Goal: Task Accomplishment & Management: Complete application form

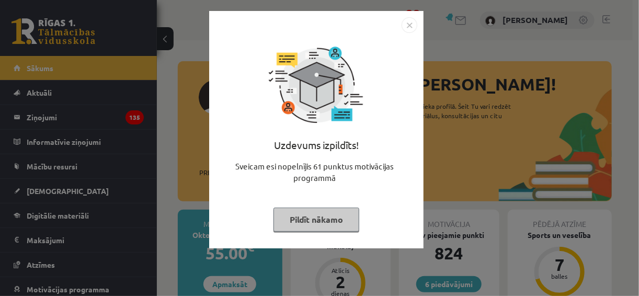
click at [407, 24] on img "Close" at bounding box center [410, 25] width 16 height 16
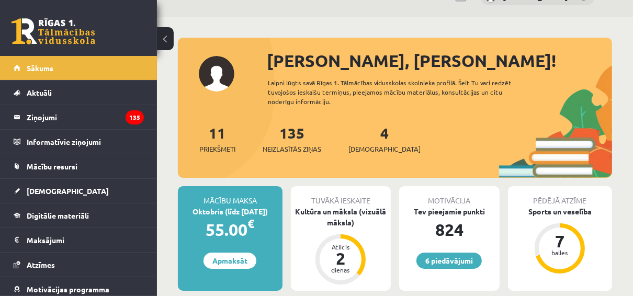
scroll to position [42, 0]
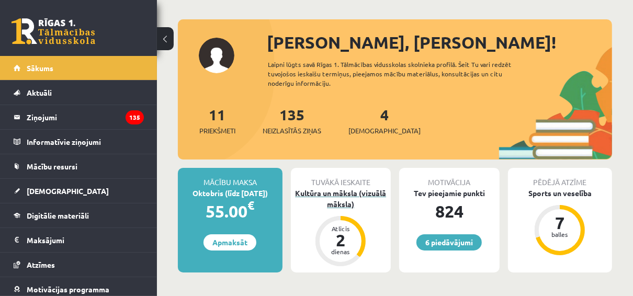
click at [337, 201] on div "Kultūra un māksla (vizuālā māksla)" at bounding box center [341, 199] width 100 height 22
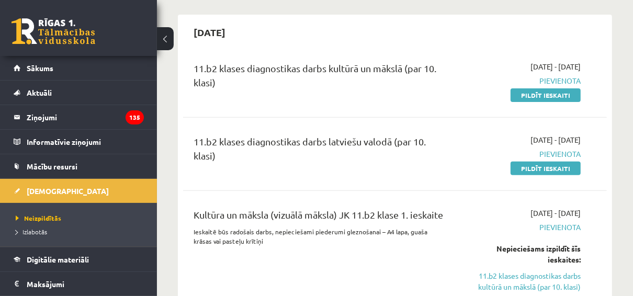
scroll to position [209, 0]
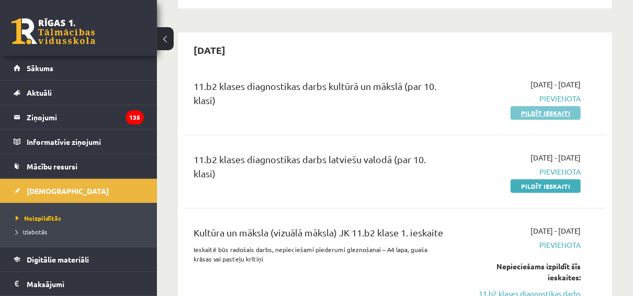
click at [546, 118] on link "Pildīt ieskaiti" at bounding box center [545, 113] width 70 height 14
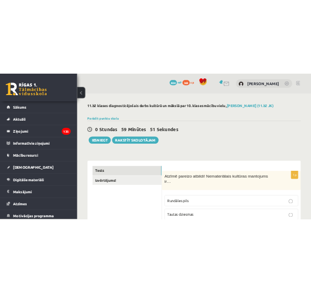
scroll to position [84, 0]
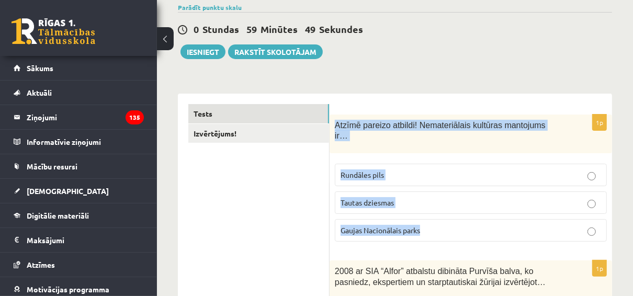
drag, startPoint x: 335, startPoint y: 123, endPoint x: 462, endPoint y: 222, distance: 161.4
click at [462, 222] on div "1p Atzīmē pareizo atbildi! Nemateriālais kultūras mantojums ir… Rundāles pils T…" at bounding box center [470, 183] width 282 height 136
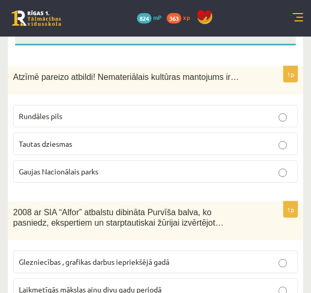
scroll to position [167, 0]
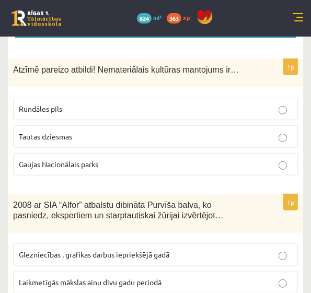
click at [240, 136] on p "Tautas dziesmas" at bounding box center [155, 136] width 273 height 11
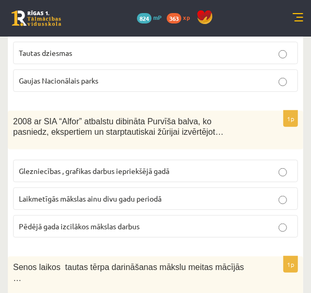
scroll to position [293, 0]
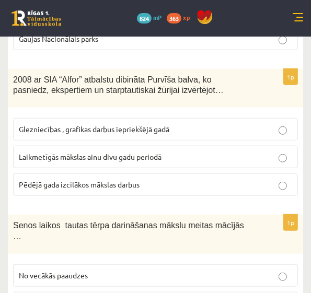
click at [219, 120] on label "Glezniecības , grafikas darbus iepriekšējā gadā" at bounding box center [155, 129] width 285 height 22
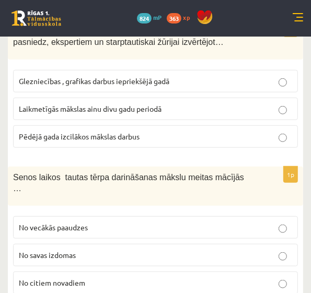
scroll to position [377, 0]
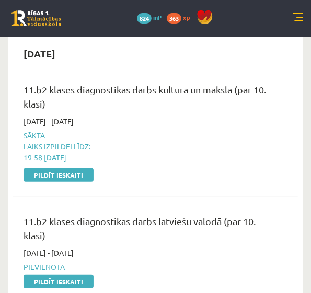
scroll to position [209, 0]
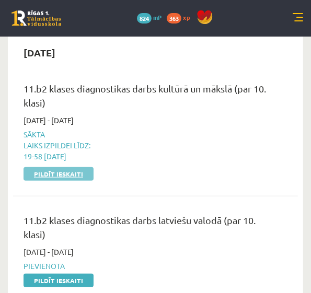
click at [71, 178] on link "Pildīt ieskaiti" at bounding box center [59, 174] width 70 height 14
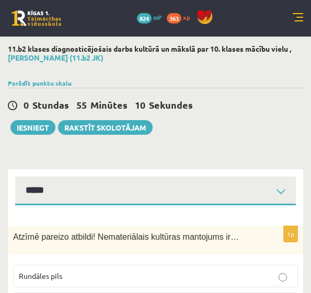
select select "**********"
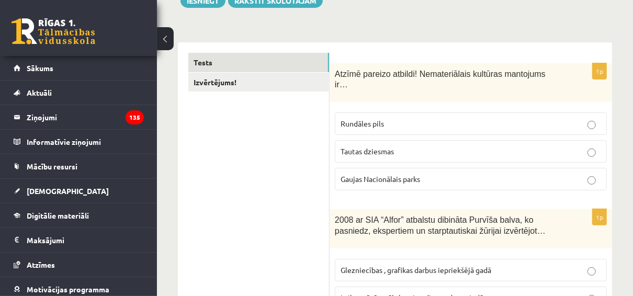
scroll to position [127, 0]
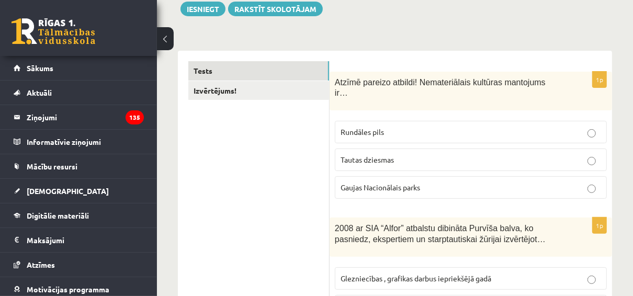
click at [311, 98] on div "Atzīmē pareizo atbildi! Nemateriālais kultūras mantojums ir…" at bounding box center [470, 91] width 282 height 39
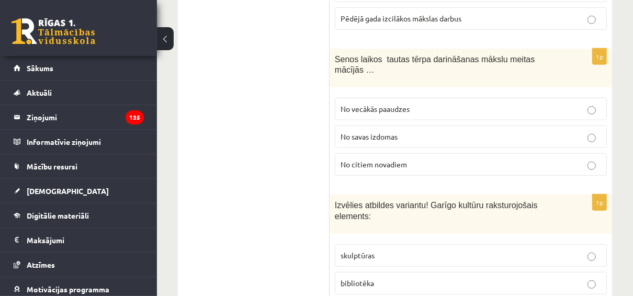
scroll to position [461, 0]
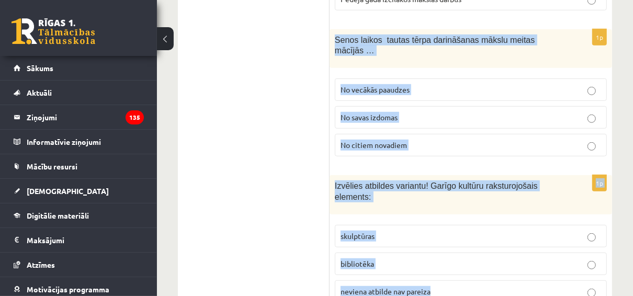
drag, startPoint x: 333, startPoint y: 26, endPoint x: 533, endPoint y: 275, distance: 319.5
drag, startPoint x: 533, startPoint y: 275, endPoint x: 550, endPoint y: 168, distance: 108.4
click at [311, 180] on p "Izvēlies atbildes variantu! Garīgo kultūru raksturojošais elements:" at bounding box center [445, 190] width 220 height 21
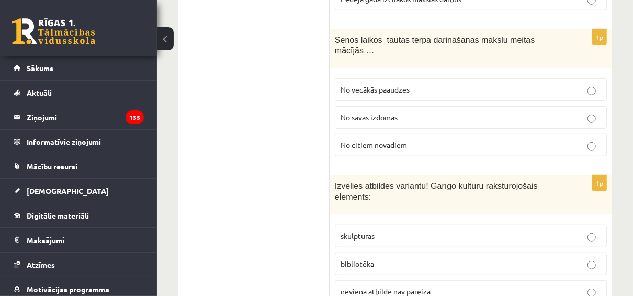
click at [311, 180] on p "Izvēlies atbildes variantu! Garīgo kultūru raksturojošais elements:" at bounding box center [445, 190] width 220 height 21
click at [311, 84] on p "No vecākās paaudzes" at bounding box center [470, 89] width 260 height 11
click at [311, 85] on span "No vecākās paaudzes" at bounding box center [374, 89] width 69 height 9
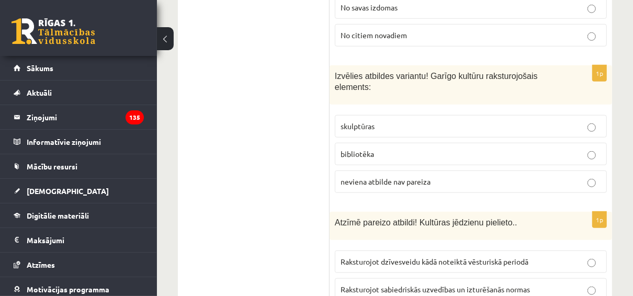
scroll to position [587, 0]
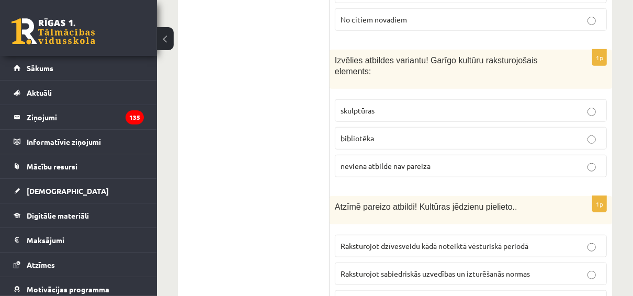
drag, startPoint x: 335, startPoint y: 37, endPoint x: 316, endPoint y: 43, distance: 19.7
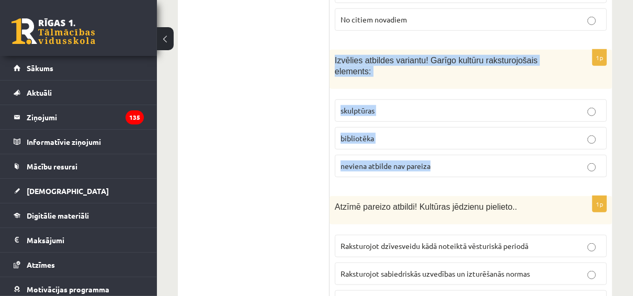
drag, startPoint x: 335, startPoint y: 35, endPoint x: 432, endPoint y: 133, distance: 138.3
click at [311, 133] on div "1p Izvēlies atbildes variantu! Garīgo kultūru raksturojošais elements: skulptūr…" at bounding box center [470, 118] width 282 height 136
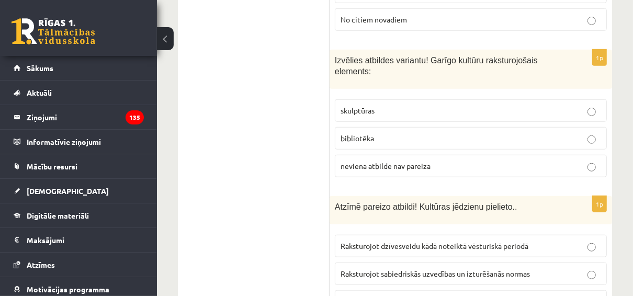
drag, startPoint x: 432, startPoint y: 133, endPoint x: 423, endPoint y: 166, distance: 34.8
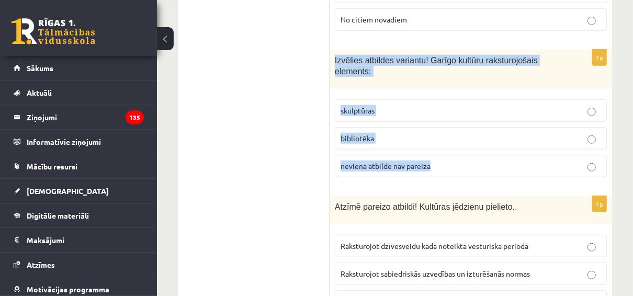
drag, startPoint x: 336, startPoint y: 40, endPoint x: 439, endPoint y: 133, distance: 138.8
click at [311, 133] on div "1p Izvēlies atbildes variantu! Garīgo kultūru raksturojošais elements: skulptūr…" at bounding box center [470, 118] width 282 height 136
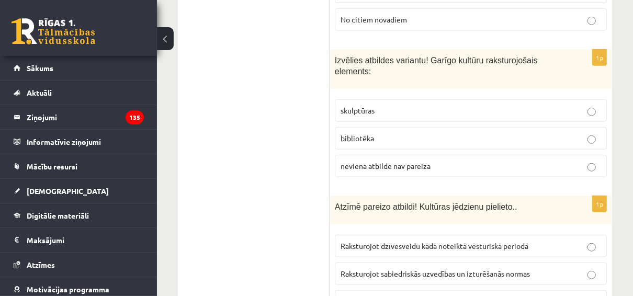
drag, startPoint x: 439, startPoint y: 133, endPoint x: 443, endPoint y: 161, distance: 28.0
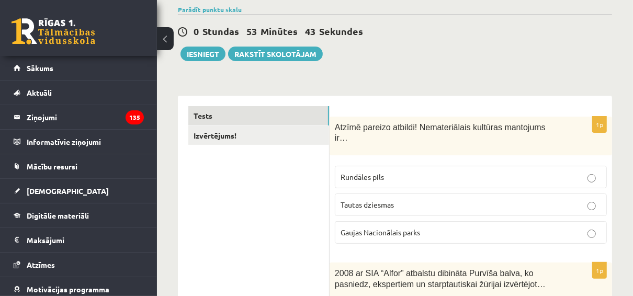
scroll to position [60, 0]
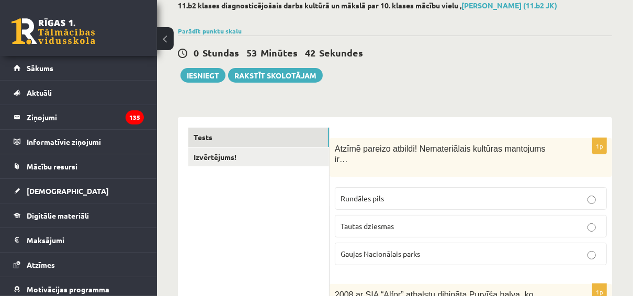
click at [311, 144] on p "Atzīmē pareizo atbildi! Nemateriālais kultūras mantojums ir…" at bounding box center [445, 153] width 220 height 21
click at [311, 146] on span "Atzīmē pareizo atbildi! Nemateriālais kultūras mantojums ir…" at bounding box center [440, 154] width 211 height 20
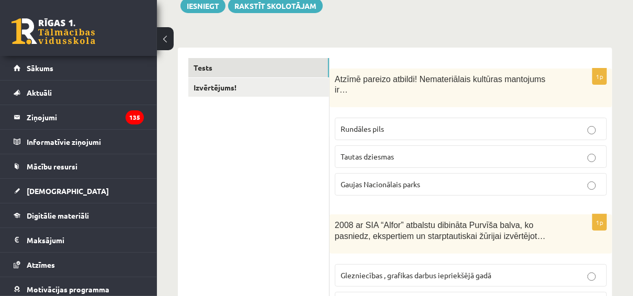
scroll to position [186, 0]
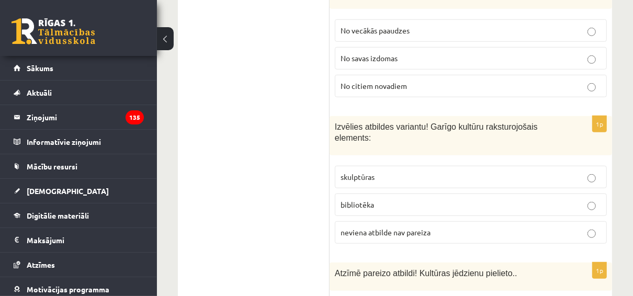
scroll to position [520, 0]
click at [311, 227] on p "neviena atbilde nav pareiza" at bounding box center [470, 232] width 260 height 11
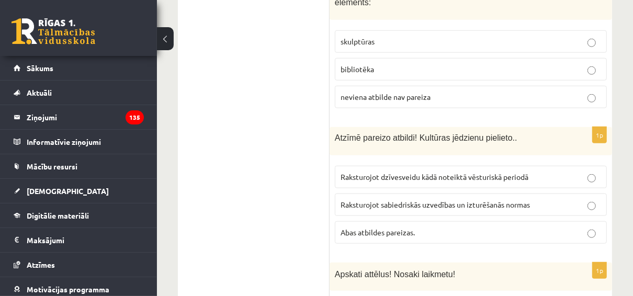
scroll to position [688, 0]
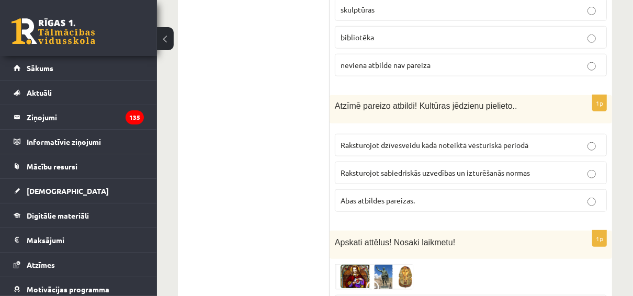
click at [311, 195] on p "Abas atbildes pareizas." at bounding box center [470, 200] width 260 height 11
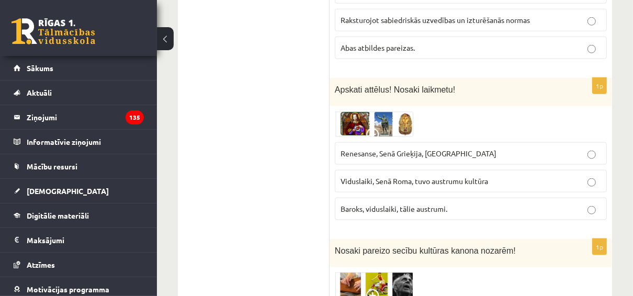
scroll to position [855, 0]
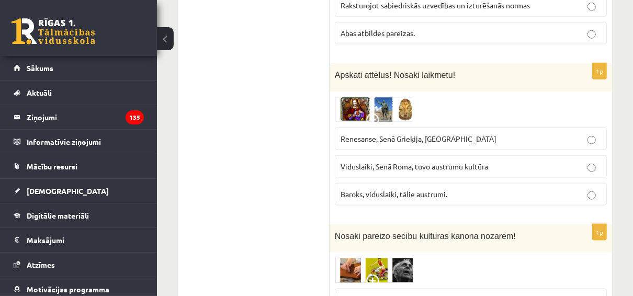
click at [311, 97] on img at bounding box center [374, 109] width 78 height 25
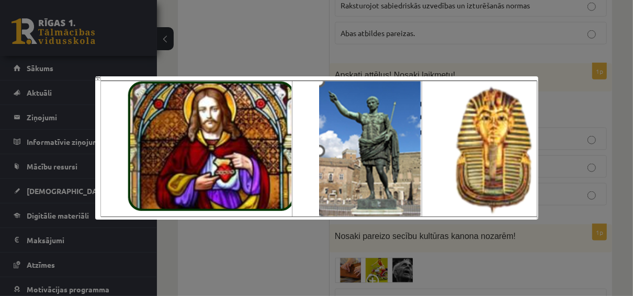
click at [311, 55] on div at bounding box center [316, 148] width 633 height 296
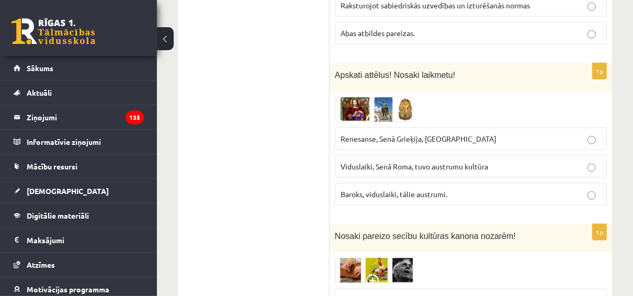
click at [311, 133] on p "Renesanse, Senā Grieķija, Ēģipte" at bounding box center [470, 138] width 260 height 11
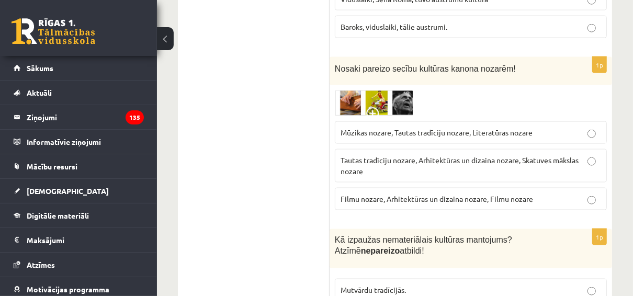
scroll to position [1022, 0]
click at [311, 90] on img at bounding box center [374, 103] width 78 height 26
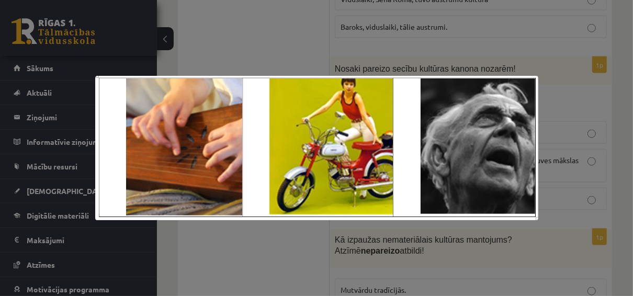
click at [311, 70] on div at bounding box center [316, 148] width 633 height 296
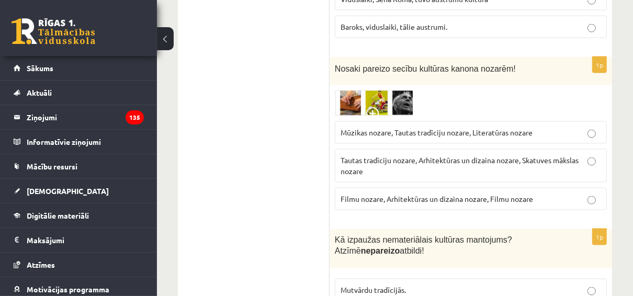
click at [311, 121] on label "Mūzikas nozare, Tautas tradīciju nozare, Literatūras nozare" at bounding box center [471, 132] width 272 height 22
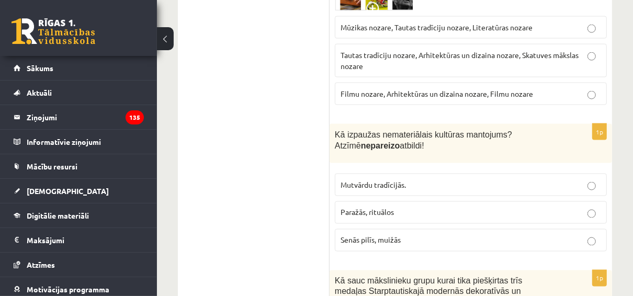
scroll to position [1148, 0]
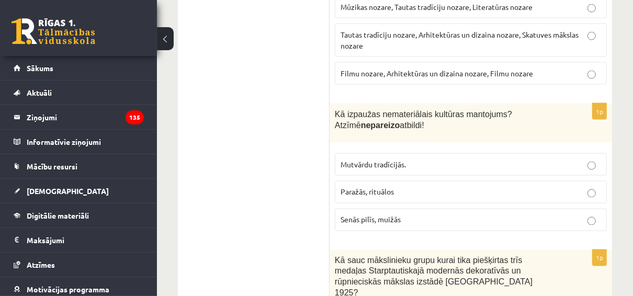
click at [311, 209] on label "Senās pilīs, muižās" at bounding box center [471, 220] width 272 height 22
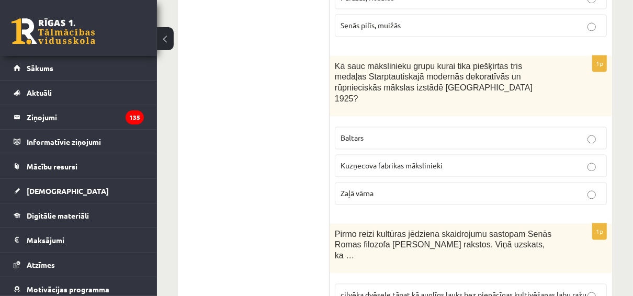
scroll to position [1357, 0]
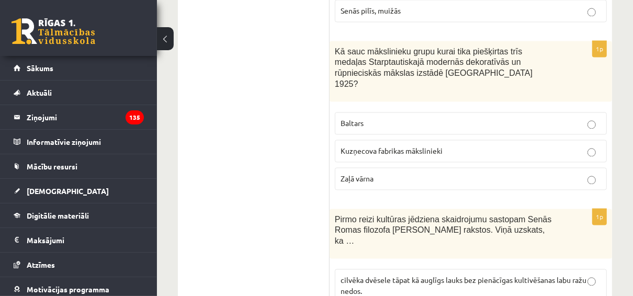
click at [311, 118] on p "Baltars" at bounding box center [470, 123] width 260 height 11
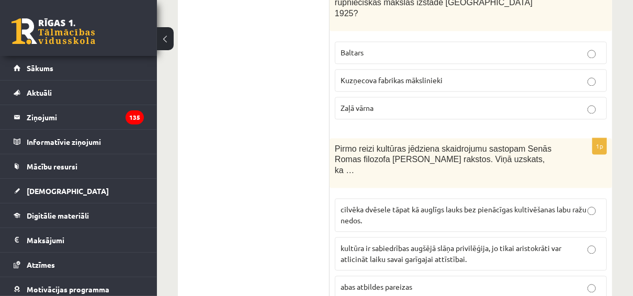
scroll to position [1441, 0]
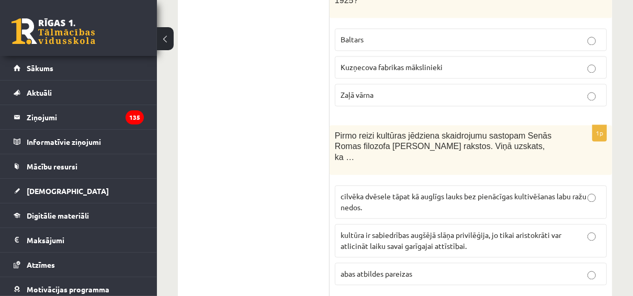
click at [311, 191] on p "cilvēka dvēsele tāpat kā auglīgs lauks bez pienācīgas kultivēšanas labu ražu ne…" at bounding box center [470, 202] width 260 height 22
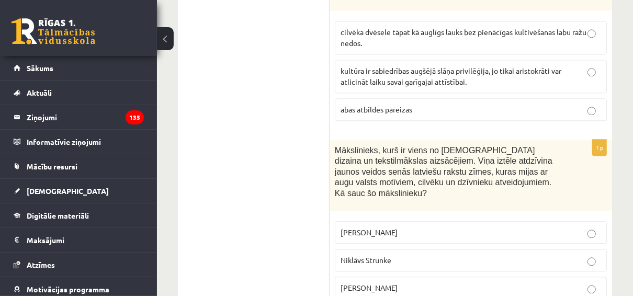
scroll to position [1608, 0]
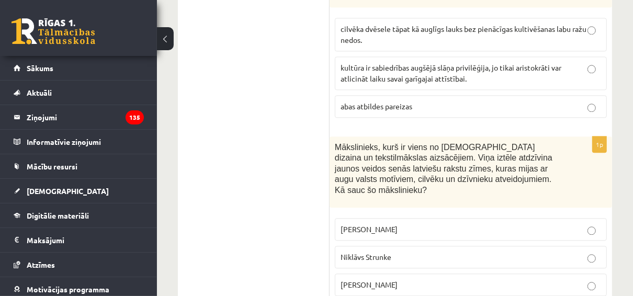
click at [311, 218] on label "Ansis Cīrulis" at bounding box center [471, 229] width 272 height 22
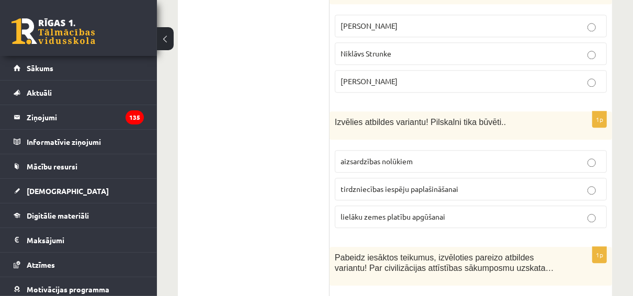
scroll to position [1817, 0]
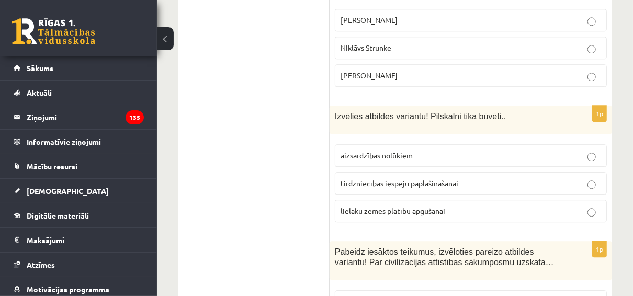
click at [311, 150] on p "aizsardzības nolūkiem" at bounding box center [470, 155] width 260 height 11
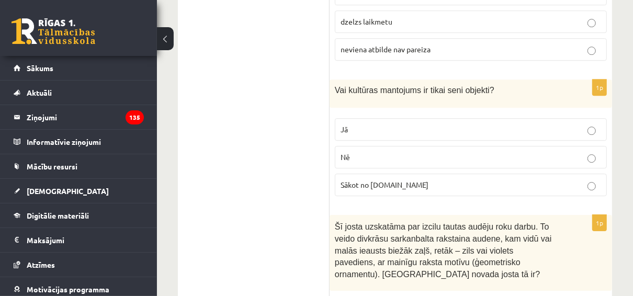
scroll to position [2110, 0]
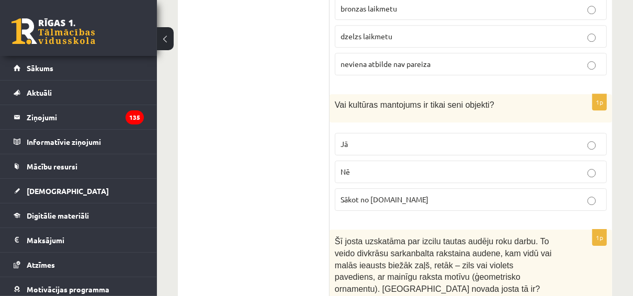
click at [311, 166] on p "Nē" at bounding box center [470, 171] width 260 height 11
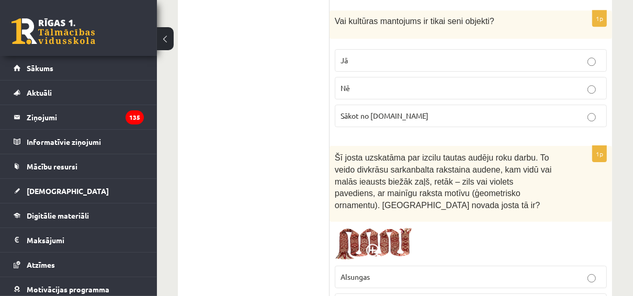
scroll to position [2236, 0]
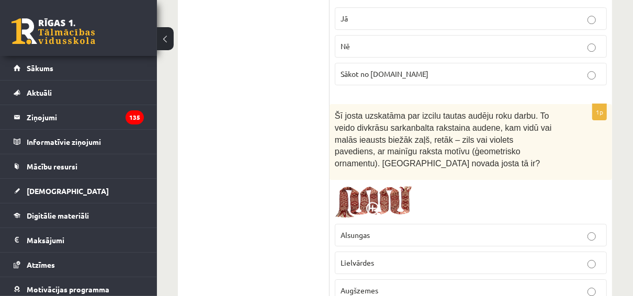
click at [311, 185] on img at bounding box center [374, 201] width 78 height 33
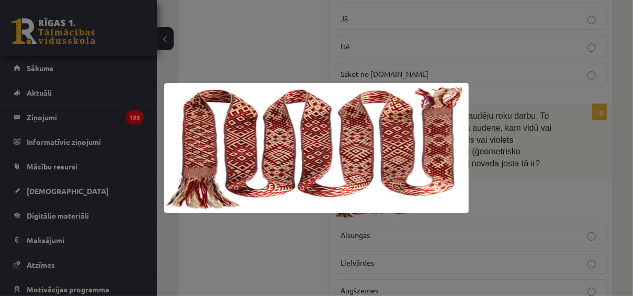
click at [311, 61] on div at bounding box center [316, 148] width 633 height 296
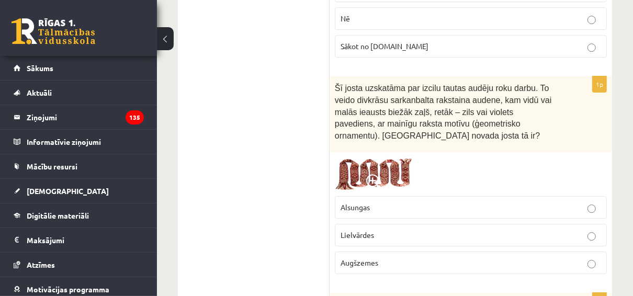
scroll to position [2277, 0]
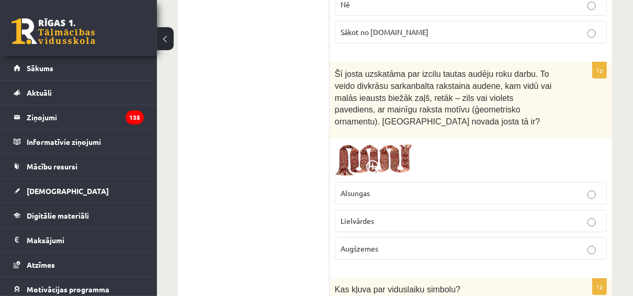
click at [311, 215] on p "Lielvārdes" at bounding box center [470, 220] width 260 height 11
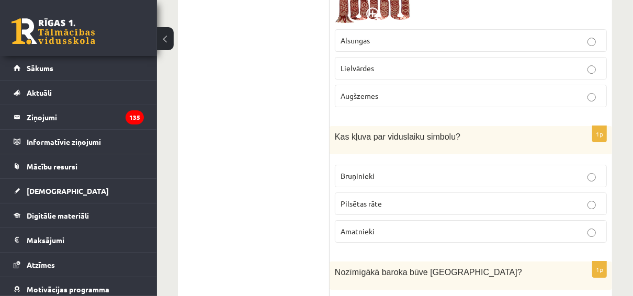
scroll to position [2445, 0]
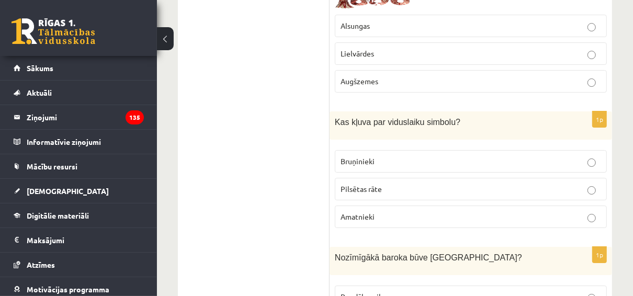
click at [311, 156] on p "Bruņinieki" at bounding box center [470, 161] width 260 height 11
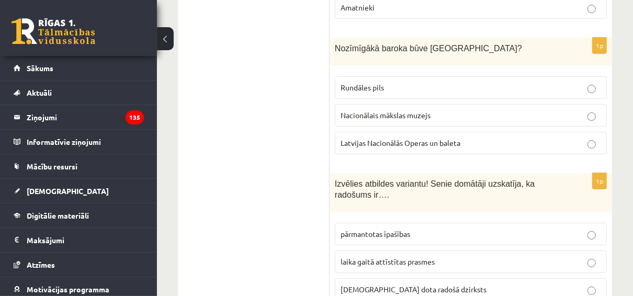
scroll to position [2612, 0]
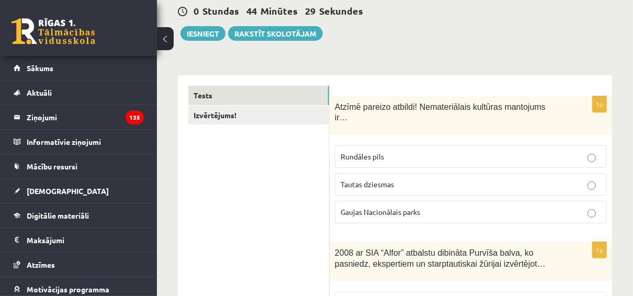
scroll to position [99, 0]
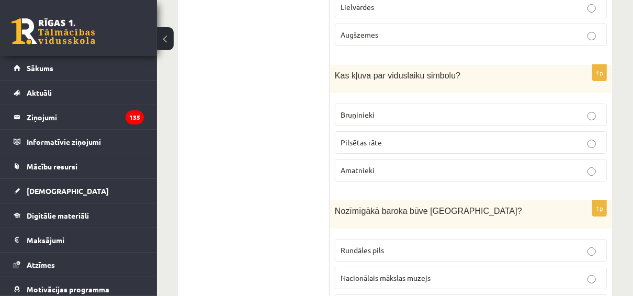
scroll to position [2503, 0]
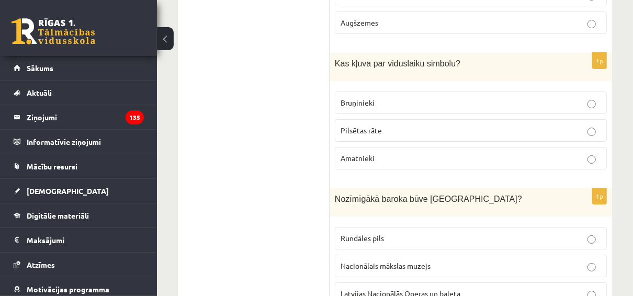
click at [311, 188] on div "Nozīmīgākā baroka būve Latvijā?" at bounding box center [470, 202] width 282 height 28
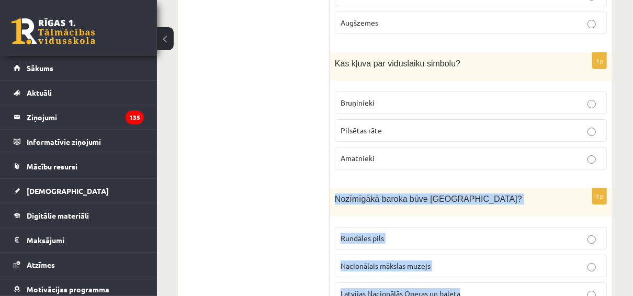
drag, startPoint x: 336, startPoint y: 125, endPoint x: 481, endPoint y: 211, distance: 168.3
click at [311, 211] on div "1p Nozīmīgākā baroka būve Latvijā? Rundāles pils Nacionālais mākslas muzejs Lat…" at bounding box center [470, 250] width 282 height 125
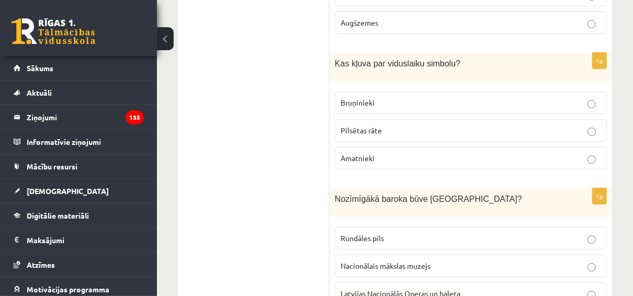
drag, startPoint x: 481, startPoint y: 211, endPoint x: 381, endPoint y: 127, distance: 130.7
click at [311, 188] on div "1p Nozīmīgākā baroka būve Latvijā? Rundāles pils Nacionālais mākslas muzejs Lat…" at bounding box center [470, 250] width 282 height 125
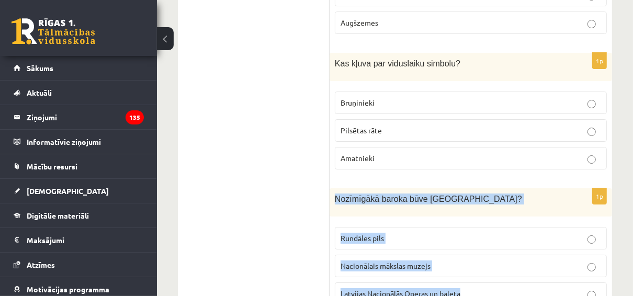
drag, startPoint x: 334, startPoint y: 120, endPoint x: 472, endPoint y: 219, distance: 169.8
click at [311, 219] on div "1p Nozīmīgākā baroka būve Latvijā? Rundāles pils Nacionālais mākslas muzejs Lat…" at bounding box center [470, 250] width 282 height 125
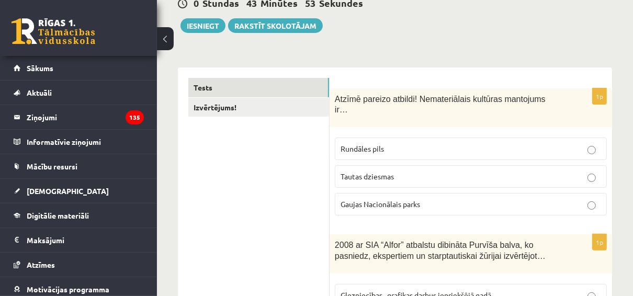
scroll to position [99, 0]
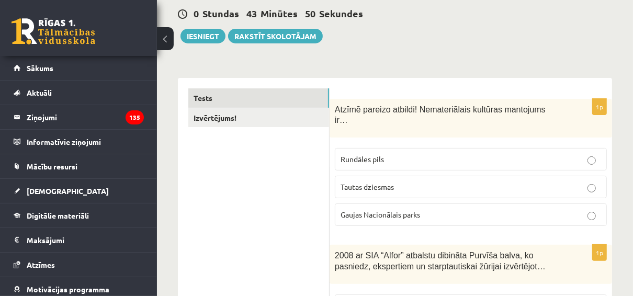
click at [311, 120] on div "Atzīmē pareizo atbildi! Nemateriālais kultūras mantojums ir…" at bounding box center [470, 118] width 282 height 39
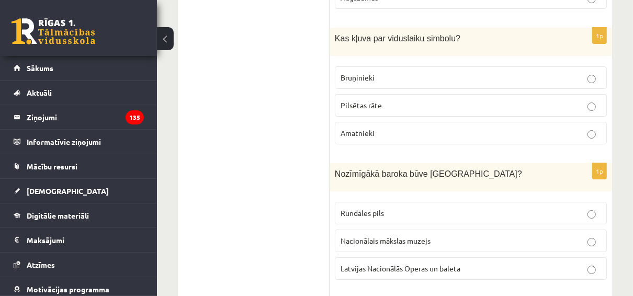
scroll to position [2568, 0]
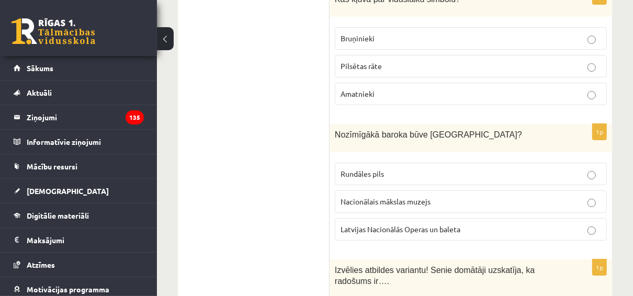
click at [247, 196] on ul "Tests Izvērtējums!" at bounding box center [258, 6] width 141 height 4773
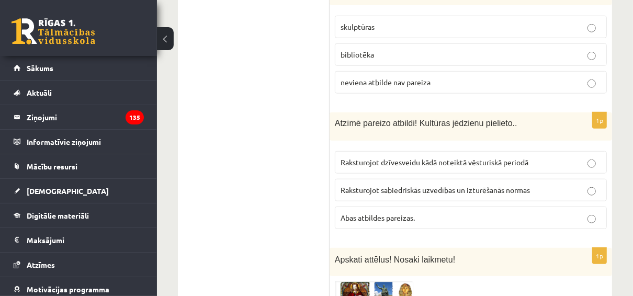
scroll to position [99, 0]
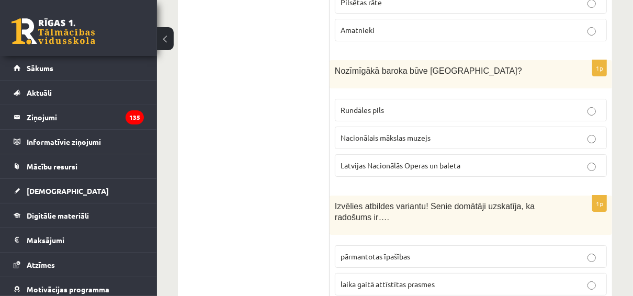
scroll to position [2651, 0]
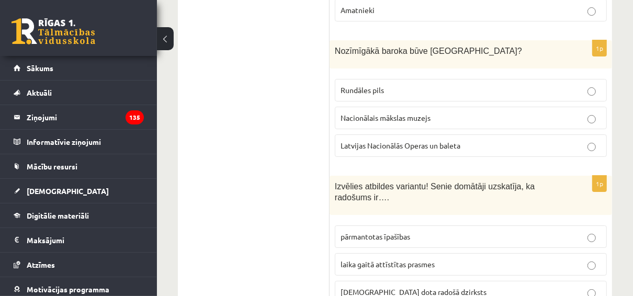
click at [311, 287] on span "dieva dota radošā dzirksts" at bounding box center [413, 291] width 146 height 9
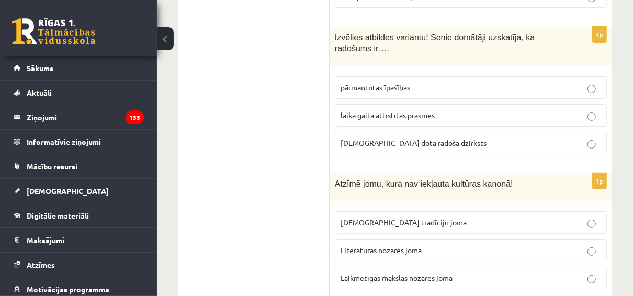
scroll to position [2819, 0]
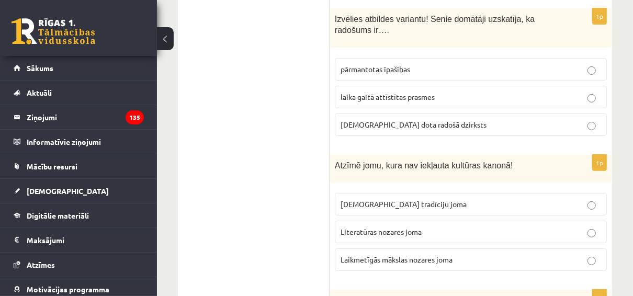
click at [311, 255] on span "Laikmetīgās mākslas nozares joma" at bounding box center [396, 259] width 112 height 9
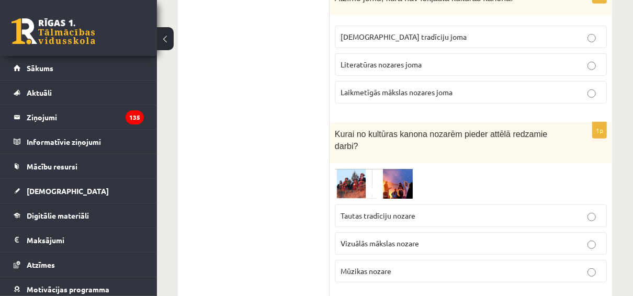
scroll to position [2986, 0]
click at [311, 168] on img at bounding box center [374, 183] width 78 height 31
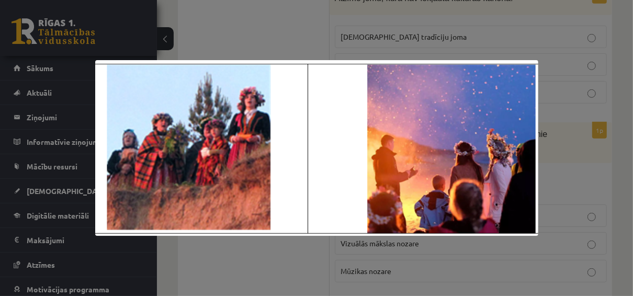
click at [311, 47] on div at bounding box center [316, 148] width 633 height 296
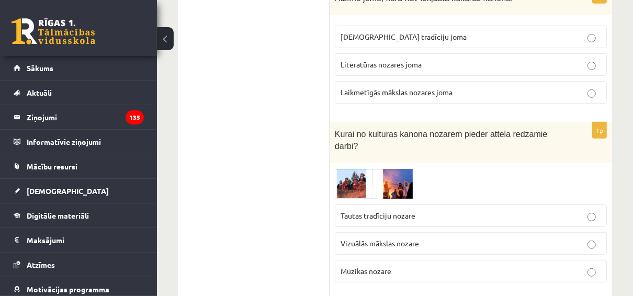
click at [311, 211] on span "Tautas tradīciju nozare" at bounding box center [377, 215] width 75 height 9
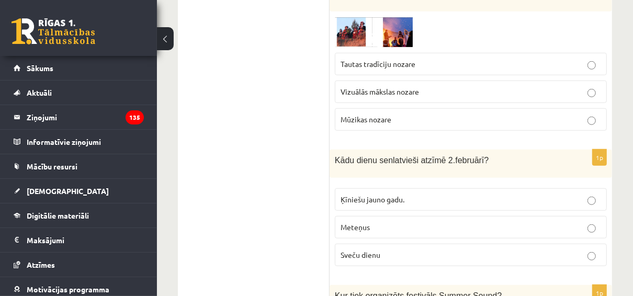
scroll to position [3153, 0]
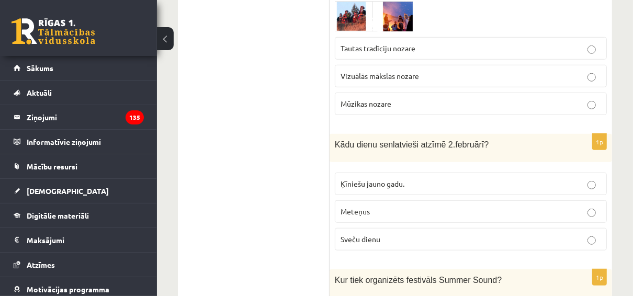
click at [311, 200] on label "Meteņus" at bounding box center [471, 211] width 272 height 22
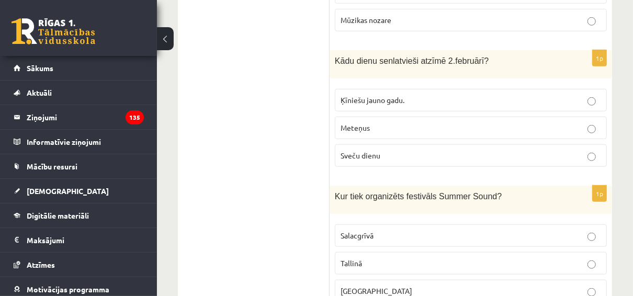
scroll to position [3279, 0]
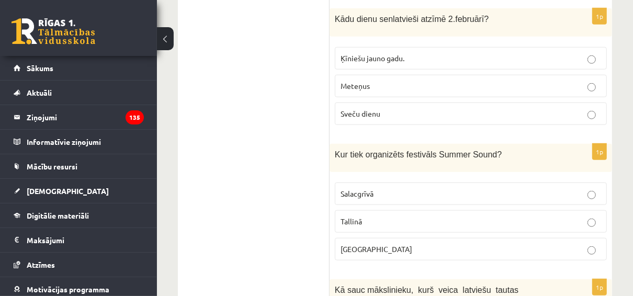
click at [311, 244] on p "Liepājā" at bounding box center [470, 249] width 260 height 11
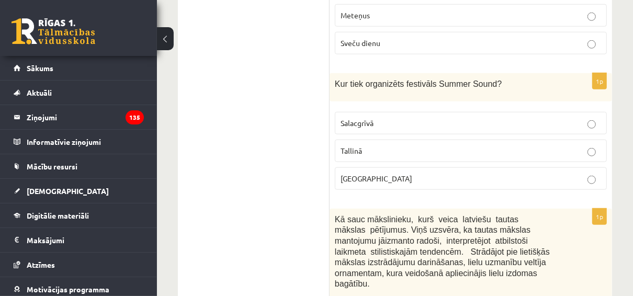
scroll to position [3362, 0]
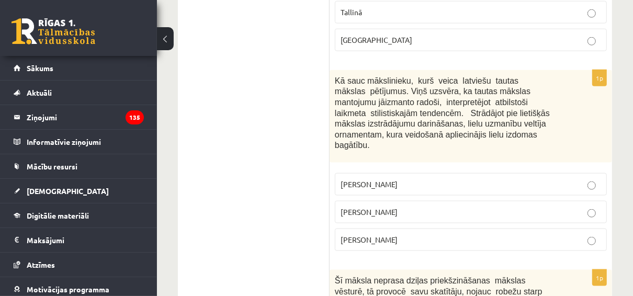
scroll to position [3446, 0]
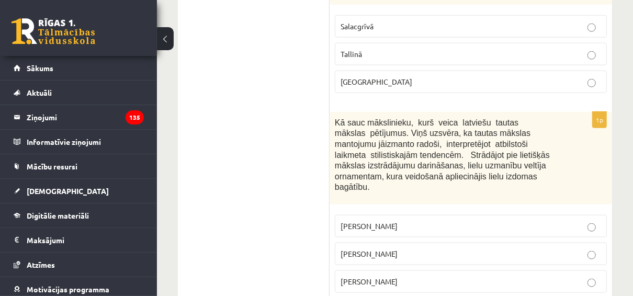
click at [311, 277] on span "Rihards Zariņš" at bounding box center [368, 281] width 57 height 9
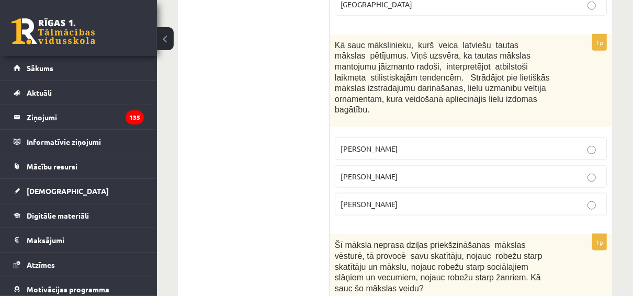
scroll to position [3572, 0]
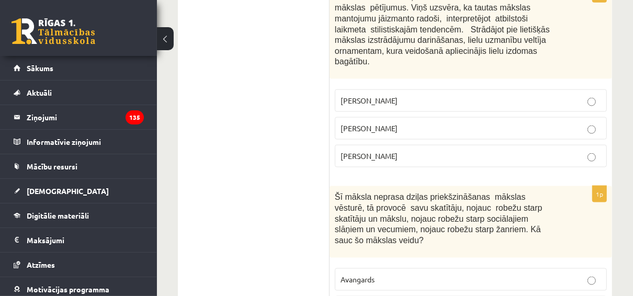
click at [311, 268] on label "Avangards" at bounding box center [471, 279] width 272 height 22
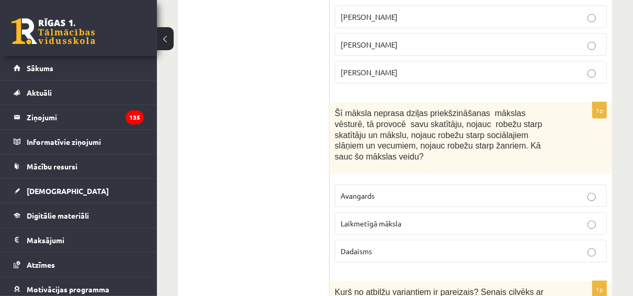
scroll to position [3739, 0]
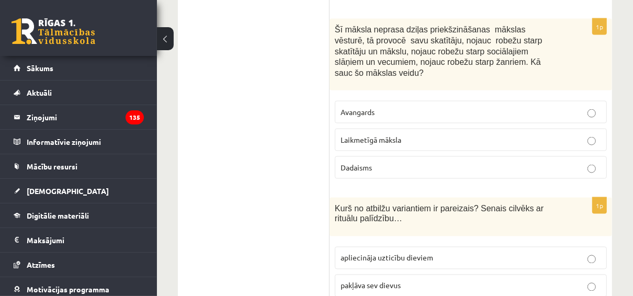
click at [311, 253] on span "apliecināja uzticību dieviem" at bounding box center [386, 257] width 93 height 9
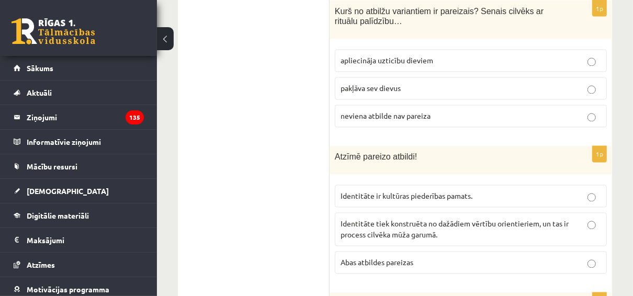
scroll to position [3948, 0]
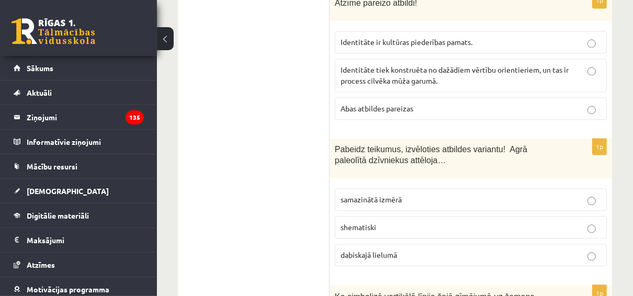
scroll to position [4143, 0]
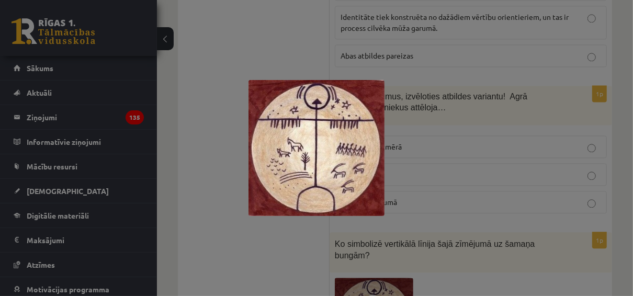
click at [311, 177] on div at bounding box center [316, 148] width 633 height 296
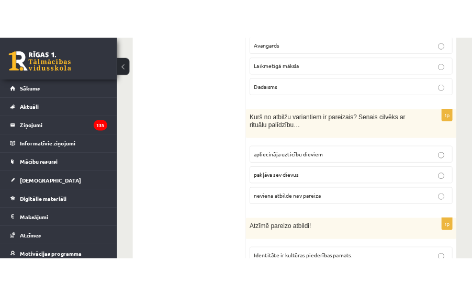
scroll to position [3882, 0]
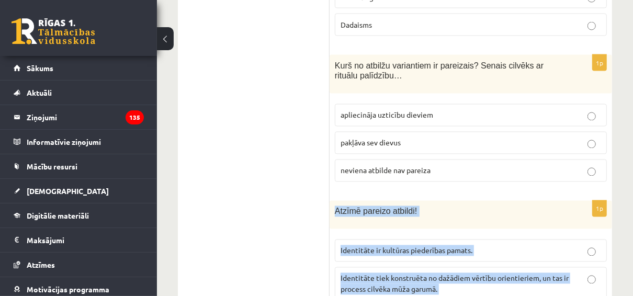
drag, startPoint x: 335, startPoint y: 94, endPoint x: 434, endPoint y: 204, distance: 148.5
click at [311, 204] on div "1p Atzīmē pareizo atbildi! Identitāte ir kultūras piederības pamats. Identitāte…" at bounding box center [470, 269] width 282 height 136
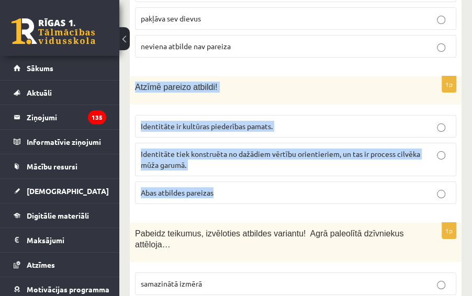
click at [299, 187] on p "Abas atbildes pareizas" at bounding box center [296, 192] width 310 height 11
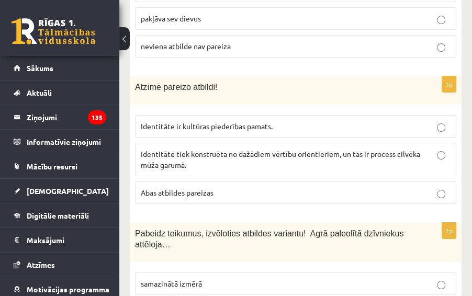
scroll to position [3924, 0]
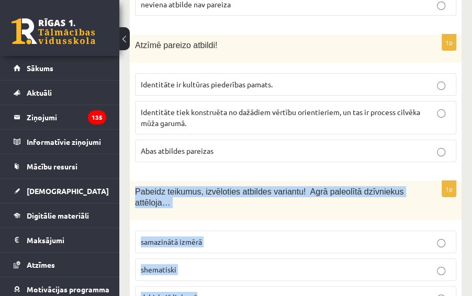
drag, startPoint x: 133, startPoint y: 130, endPoint x: 210, endPoint y: 229, distance: 125.2
click at [210, 229] on div "1p Pabeidz teikumus, izvēloties atbildes variantu! Agrā paleolītā dzīvniekus at…" at bounding box center [296, 249] width 332 height 136
click at [226, 181] on div "Pabeidz teikumus, izvēloties atbildes variantu! Agrā paleolītā dzīvniekus attēl…" at bounding box center [296, 200] width 332 height 39
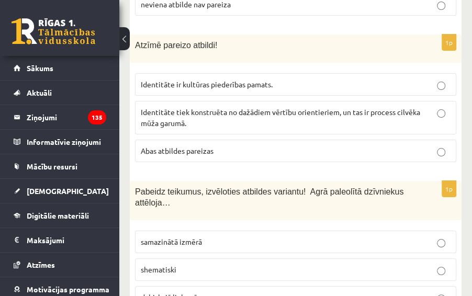
click at [246, 292] on p "dabiskajā lielumā" at bounding box center [296, 297] width 310 height 11
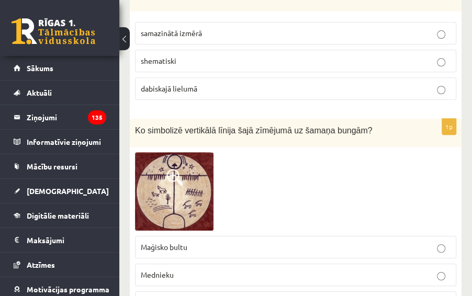
scroll to position [4133, 0]
click at [191, 241] on p "Maģisko bultu" at bounding box center [296, 246] width 310 height 11
click at [185, 269] on p "Mednieku" at bounding box center [296, 274] width 310 height 11
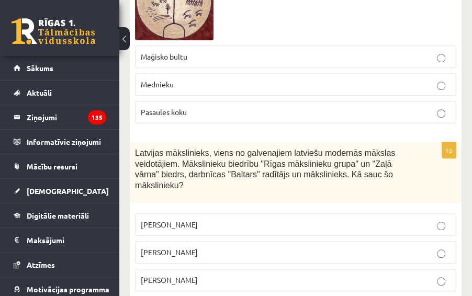
scroll to position [4342, 0]
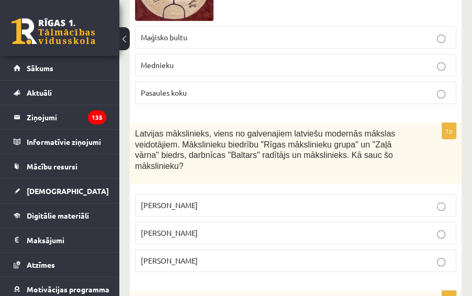
drag, startPoint x: 136, startPoint y: 107, endPoint x: 236, endPoint y: 186, distance: 126.9
click at [236, 186] on div "1p Latvijas mākslinieks, viens no galvenajiem latviešu modernās mākslas veidotā…" at bounding box center [296, 201] width 332 height 157
click at [188, 227] on p "Romāns Suta" at bounding box center [296, 232] width 310 height 11
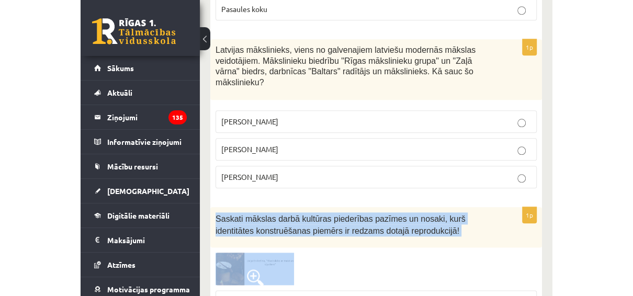
scroll to position [4452, 0]
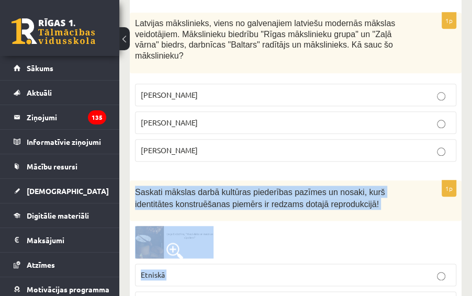
drag, startPoint x: 132, startPoint y: 140, endPoint x: 253, endPoint y: 239, distance: 156.8
click at [253, 239] on div "1p Saskati mākslas darbā kultūras piederības pazīmes un nosaki, kurš identitāte…" at bounding box center [296, 264] width 332 height 169
click at [263, 269] on p "Etniskā" at bounding box center [296, 274] width 310 height 11
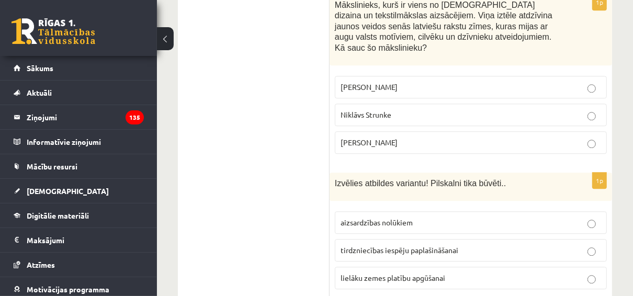
scroll to position [0, 0]
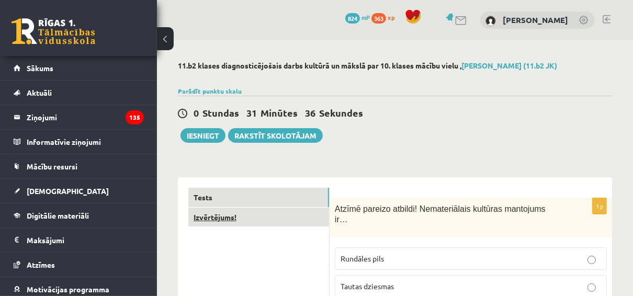
click at [291, 218] on link "Izvērtējums!" at bounding box center [258, 217] width 141 height 19
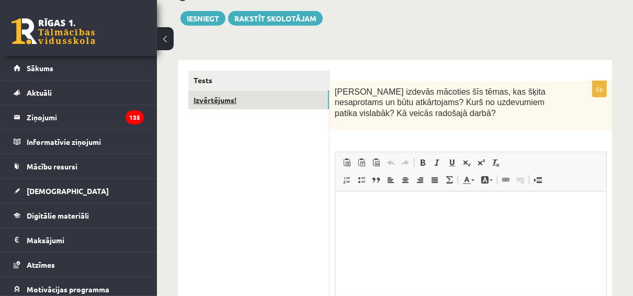
scroll to position [75, 0]
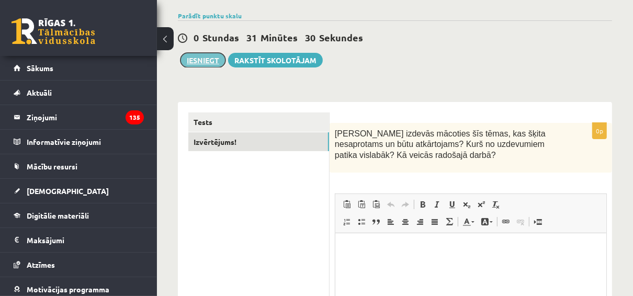
click at [216, 58] on button "Iesniegt" at bounding box center [202, 60] width 45 height 15
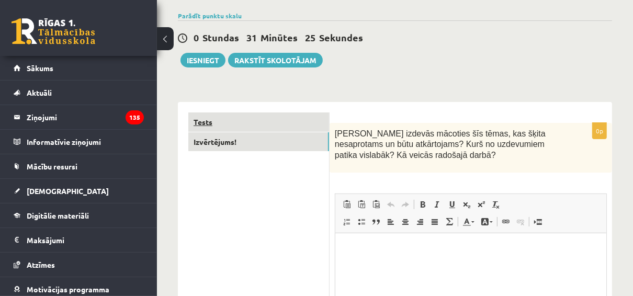
click at [268, 122] on link "Tests" at bounding box center [258, 121] width 141 height 19
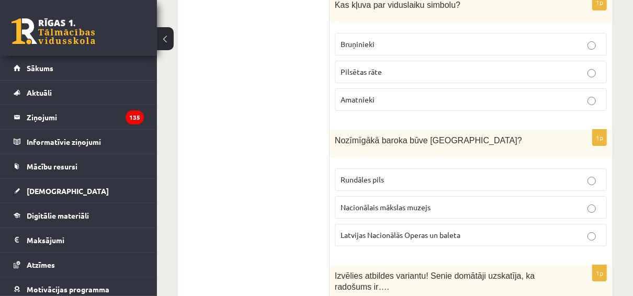
scroll to position [2544, 0]
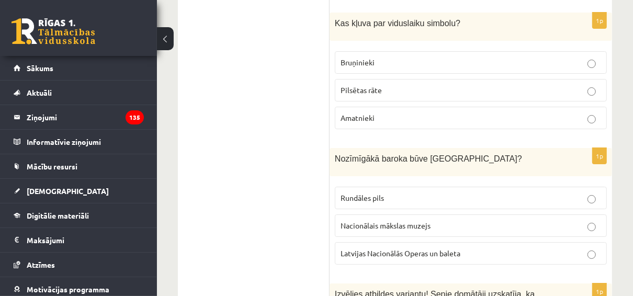
click at [311, 192] on p "Rundāles pils" at bounding box center [470, 197] width 260 height 11
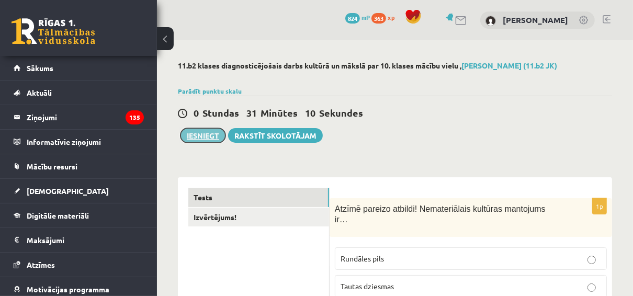
click at [216, 134] on button "Iesniegt" at bounding box center [202, 135] width 45 height 15
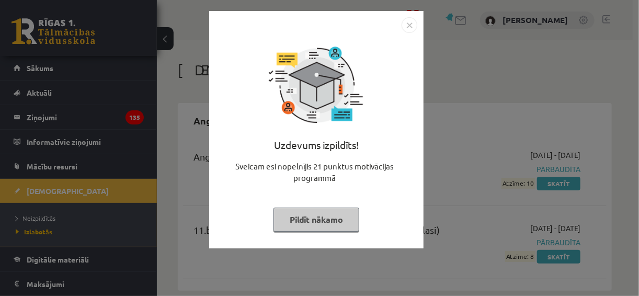
click at [412, 27] on img "Close" at bounding box center [410, 25] width 16 height 16
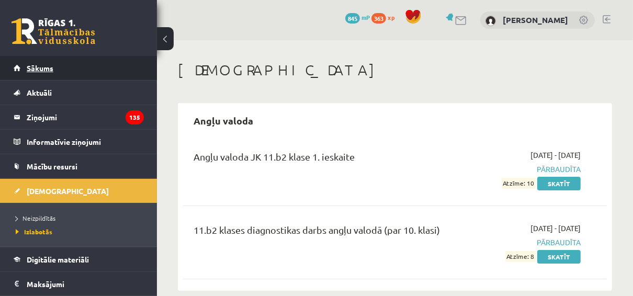
click at [59, 70] on link "Sākums" at bounding box center [79, 68] width 130 height 24
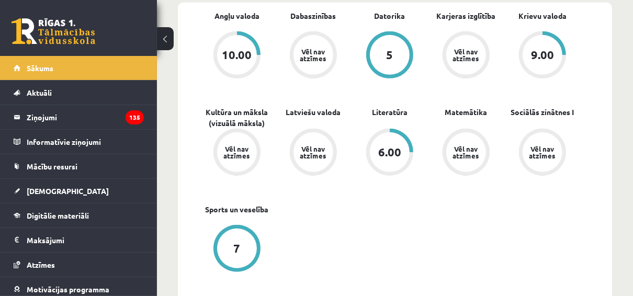
scroll to position [377, 0]
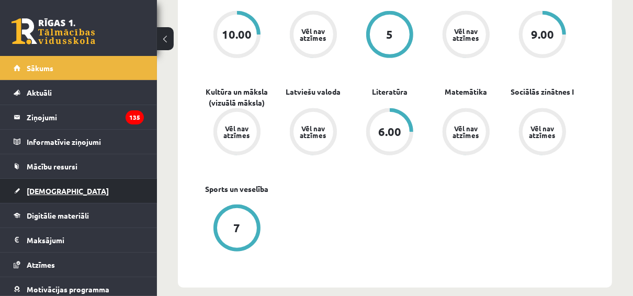
click at [39, 190] on span "[DEMOGRAPHIC_DATA]" at bounding box center [68, 190] width 82 height 9
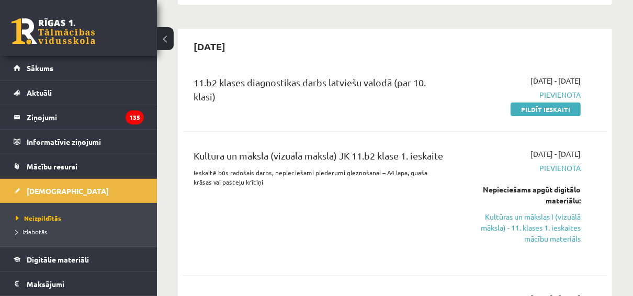
scroll to position [209, 0]
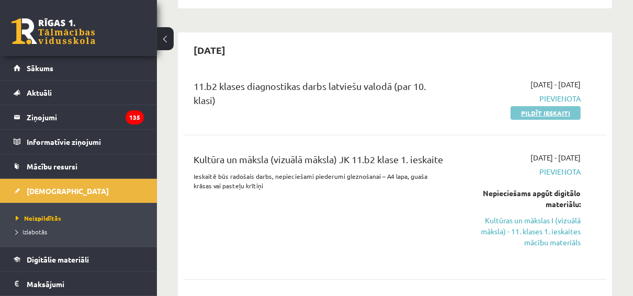
click at [556, 114] on link "Pildīt ieskaiti" at bounding box center [545, 113] width 70 height 14
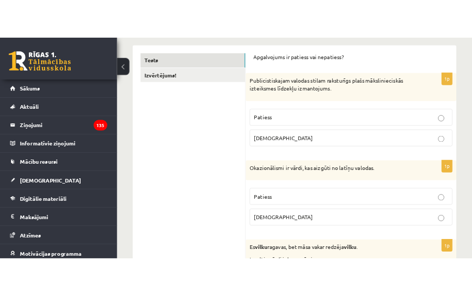
scroll to position [126, 0]
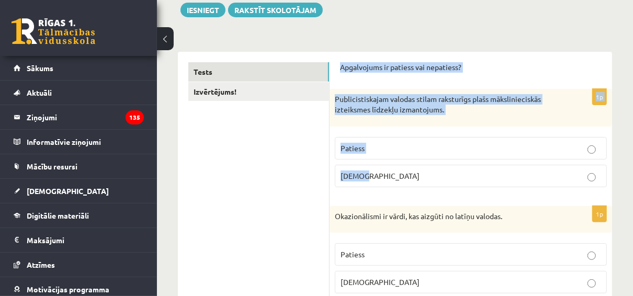
drag, startPoint x: 337, startPoint y: 67, endPoint x: 390, endPoint y: 177, distance: 121.9
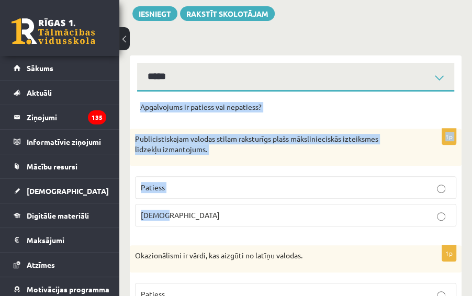
click at [293, 154] on p "Publicistiskajam valodas stilam raksturīgs plašs mākslinieciskās izteiksmes līd…" at bounding box center [269, 144] width 269 height 20
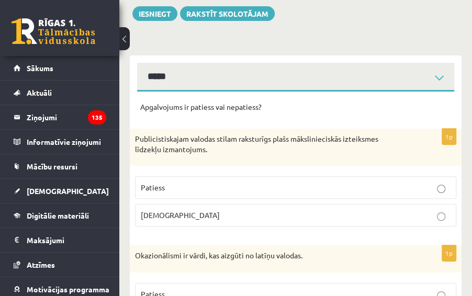
click at [402, 216] on p "Aplams" at bounding box center [296, 215] width 310 height 11
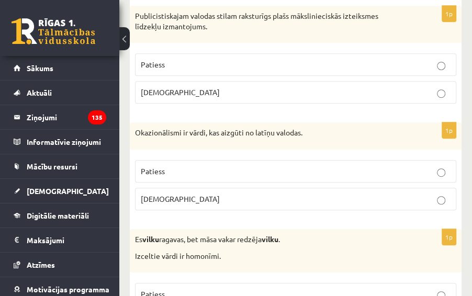
scroll to position [251, 0]
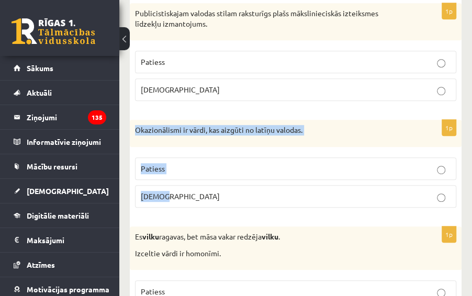
drag, startPoint x: 136, startPoint y: 128, endPoint x: 175, endPoint y: 192, distance: 75.5
click at [175, 192] on div "1p Okazionālismi ir vārdi, kas aizgūti no latīņu valodas. Patiess Aplams" at bounding box center [296, 168] width 332 height 96
click at [188, 146] on div "1p Okazionālismi ir vārdi, kas aizgūti no latīņu valodas. Patiess Aplams" at bounding box center [296, 168] width 332 height 96
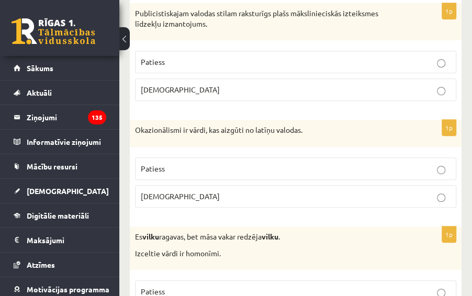
click at [202, 191] on p "Aplams" at bounding box center [296, 196] width 310 height 11
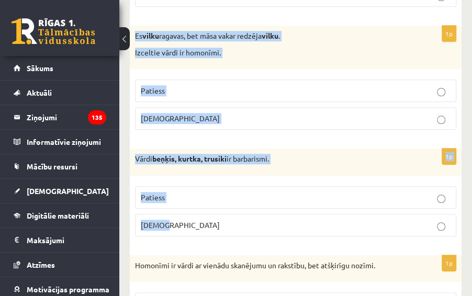
scroll to position [460, 0]
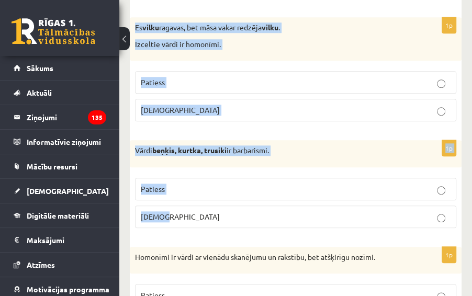
drag, startPoint x: 135, startPoint y: 110, endPoint x: 214, endPoint y: 216, distance: 131.6
click at [231, 163] on div "Vārdi beņķis, kurtka, trusiki ir barbarismi." at bounding box center [296, 153] width 332 height 27
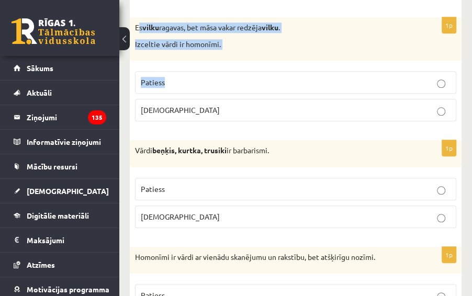
drag, startPoint x: 138, startPoint y: 26, endPoint x: 173, endPoint y: 61, distance: 49.5
click at [173, 61] on div "1p Es vilku ragavas, bet māsa vakar redzēja vilku . Izceltie vārdi ir homonīmi.…" at bounding box center [296, 73] width 332 height 112
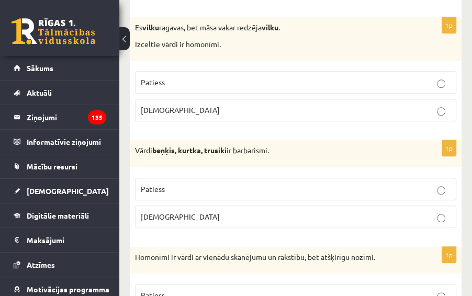
drag, startPoint x: 173, startPoint y: 61, endPoint x: 134, endPoint y: 21, distance: 55.5
click at [134, 21] on div "Es vilku ragavas, bet māsa vakar redzēja vilku . Izceltie vārdi ir homonīmi." at bounding box center [296, 38] width 332 height 43
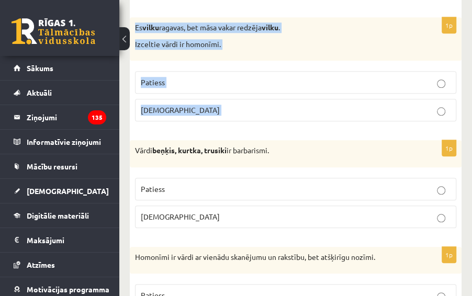
drag, startPoint x: 134, startPoint y: 21, endPoint x: 201, endPoint y: 102, distance: 105.1
click at [201, 102] on div "1p Es vilku ragavas, bet māsa vakar redzēja vilku . Izceltie vārdi ir homonīmi.…" at bounding box center [296, 73] width 332 height 112
click at [214, 63] on div "1p Es vilku ragavas, bet māsa vakar redzēja vilku . Izceltie vārdi ir homonīmi.…" at bounding box center [296, 73] width 332 height 112
click at [213, 60] on div "1p Es vilku ragavas, bet māsa vakar redzēja vilku . Izceltie vārdi ir homonīmi.…" at bounding box center [296, 73] width 332 height 112
click at [210, 54] on div "Es vilku ragavas, bet māsa vakar redzēja vilku . Izceltie vārdi ir homonīmi." at bounding box center [296, 38] width 332 height 43
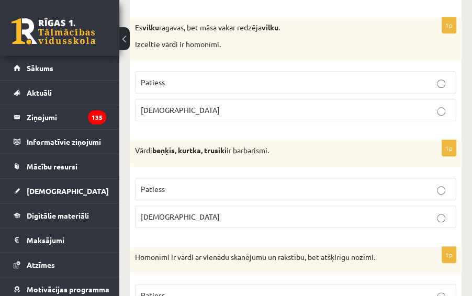
click at [246, 78] on p "Patiess" at bounding box center [296, 82] width 310 height 11
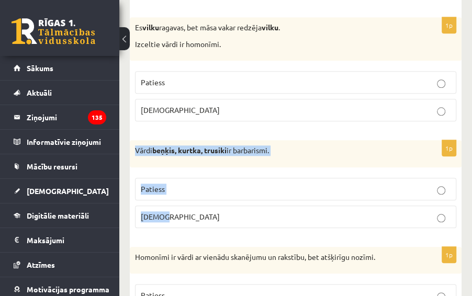
drag, startPoint x: 134, startPoint y: 149, endPoint x: 180, endPoint y: 203, distance: 70.5
click at [180, 203] on div "1p Vārdi beņķis, kurtka, trusiki ir barbarismi. Patiess Aplams" at bounding box center [296, 188] width 332 height 96
click at [188, 157] on div "Vārdi beņķis, kurtka, trusiki ir barbarismi." at bounding box center [296, 153] width 332 height 27
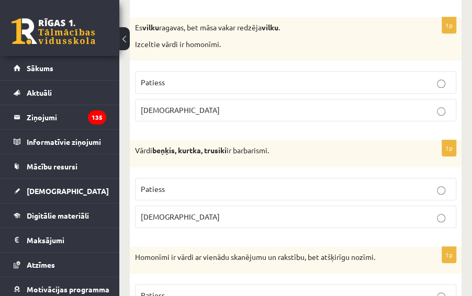
click at [200, 191] on p "Patiess" at bounding box center [296, 189] width 310 height 11
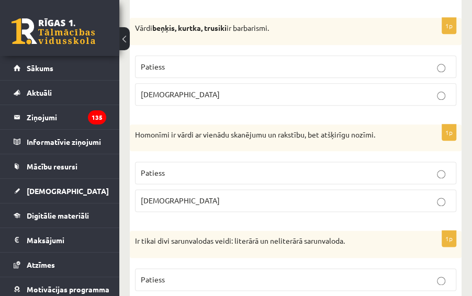
scroll to position [586, 0]
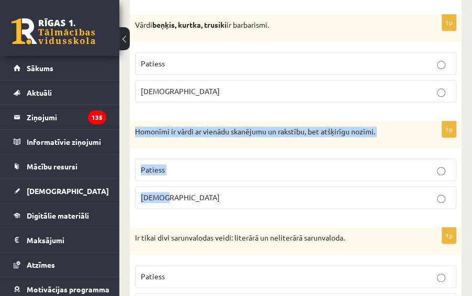
drag, startPoint x: 134, startPoint y: 128, endPoint x: 191, endPoint y: 188, distance: 82.5
click at [191, 188] on div "1p Homonīmi ir vārdi ar vienādu skanējumu un rakstību, bet atšķirīgu nozīmi. Pa…" at bounding box center [296, 169] width 332 height 96
click at [201, 145] on div "Homonīmi ir vārdi ar vienādu skanējumu un rakstību, bet atšķirīgu nozīmi." at bounding box center [296, 134] width 332 height 27
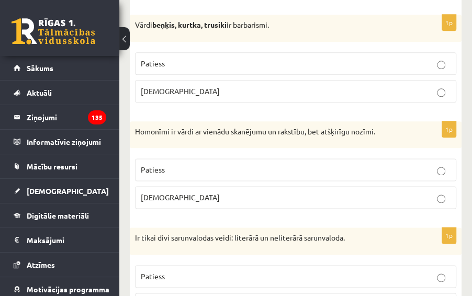
click at [270, 159] on label "Patiess" at bounding box center [295, 169] width 321 height 22
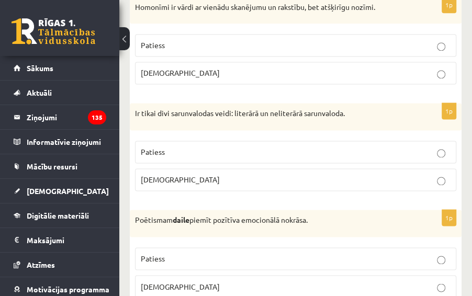
scroll to position [711, 0]
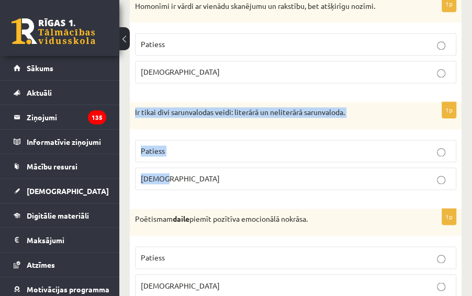
drag, startPoint x: 131, startPoint y: 111, endPoint x: 185, endPoint y: 175, distance: 82.8
click at [185, 175] on div "1p Ir tikai divi sarunvalodas veidi: literārā un neliterārā sarunvaloda. Paties…" at bounding box center [296, 150] width 332 height 96
click at [191, 129] on div "1p Ir tikai divi sarunvalodas veidi: literārā un neliterārā sarunvaloda. Paties…" at bounding box center [296, 150] width 332 height 96
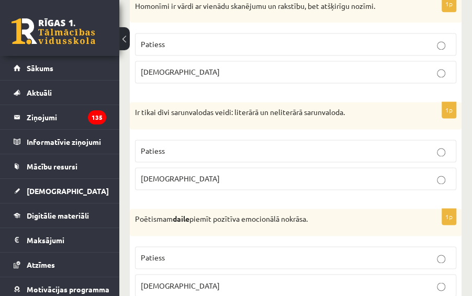
click at [277, 155] on label "Patiess" at bounding box center [295, 151] width 321 height 22
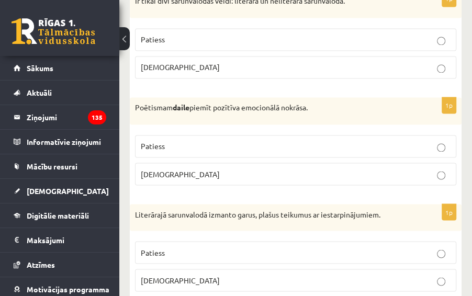
scroll to position [837, 0]
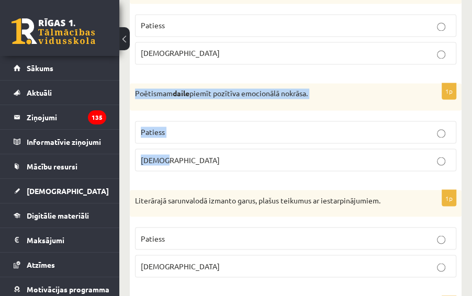
drag, startPoint x: 132, startPoint y: 89, endPoint x: 179, endPoint y: 155, distance: 81.4
click at [179, 155] on div "1p Poētismam daile piemīt pozītīva emocionālā nokrāsa. Patiess Aplams" at bounding box center [296, 131] width 332 height 96
click at [186, 104] on div "Poētismam daile piemīt pozītīva emocionālā nokrāsa." at bounding box center [296, 96] width 332 height 27
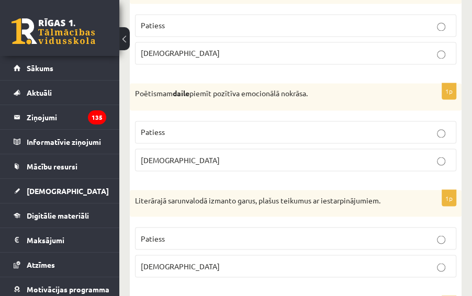
click at [252, 130] on p "Patiess" at bounding box center [296, 132] width 310 height 11
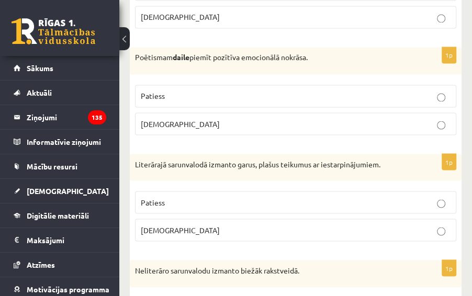
scroll to position [920, 0]
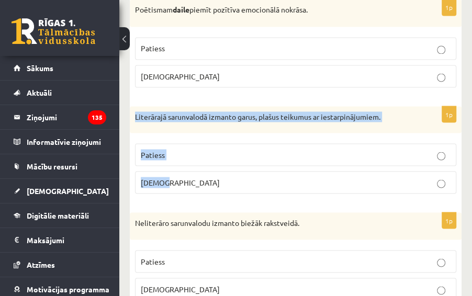
drag, startPoint x: 136, startPoint y: 111, endPoint x: 180, endPoint y: 177, distance: 79.6
click at [180, 177] on div "1p Literārajā sarunvalodā izmanto garus, plašus teikumus ar iestarpinājumiem. P…" at bounding box center [296, 154] width 332 height 96
click at [193, 127] on div "Literārajā sarunvalodā izmanto garus, plašus teikumus ar iestarpinājumiem." at bounding box center [296, 119] width 332 height 27
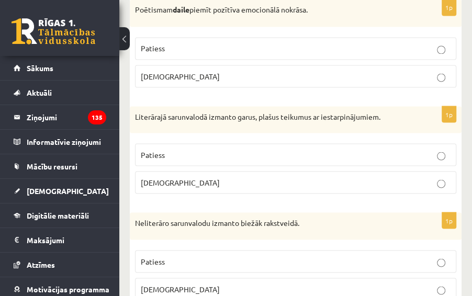
click at [314, 180] on p "Aplams" at bounding box center [296, 182] width 310 height 11
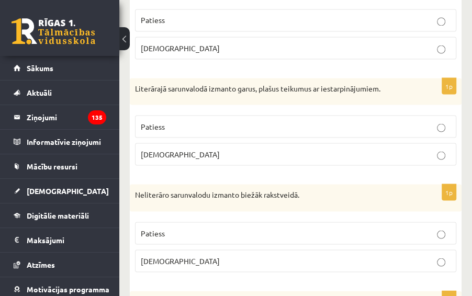
scroll to position [962, 0]
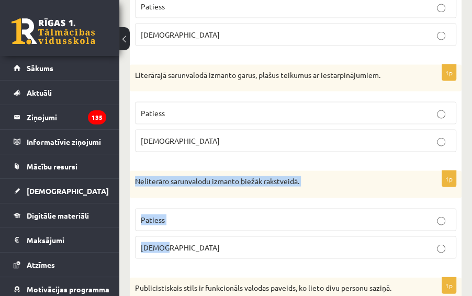
drag, startPoint x: 133, startPoint y: 177, endPoint x: 196, endPoint y: 230, distance: 82.8
click at [196, 230] on div "1p Neliterāro sarunvalodu izmanto biežāk rakstveidā. Patiess Aplams" at bounding box center [296, 218] width 332 height 96
click at [278, 242] on p "Aplams" at bounding box center [296, 247] width 310 height 11
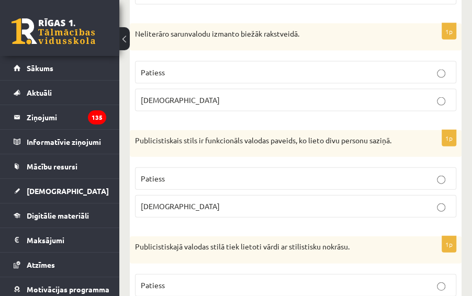
scroll to position [1130, 0]
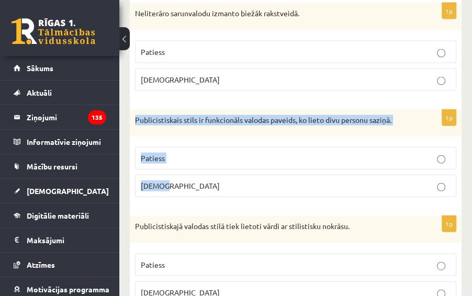
drag, startPoint x: 133, startPoint y: 114, endPoint x: 210, endPoint y: 180, distance: 101.6
click at [210, 180] on div "1p Publicistiskais stils ir funkcionāls valodas paveids, ko lieto divu personu …" at bounding box center [296, 158] width 332 height 96
click at [222, 132] on div "1p Publicistiskais stils ir funkcionāls valodas paveids, ko lieto divu personu …" at bounding box center [296, 158] width 332 height 96
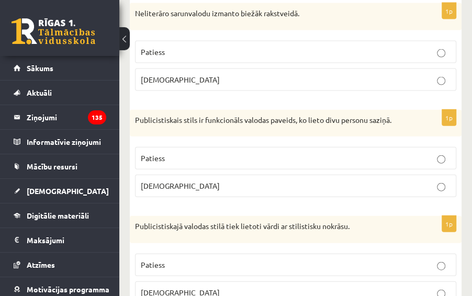
click at [300, 182] on p "Aplams" at bounding box center [296, 185] width 310 height 11
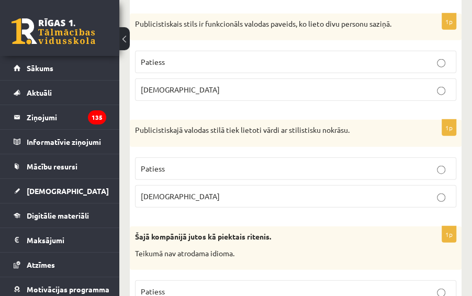
scroll to position [1255, 0]
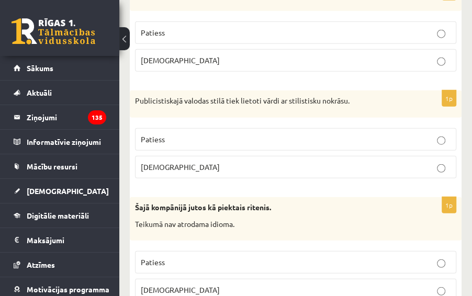
click at [209, 162] on p "Aplams" at bounding box center [296, 167] width 310 height 11
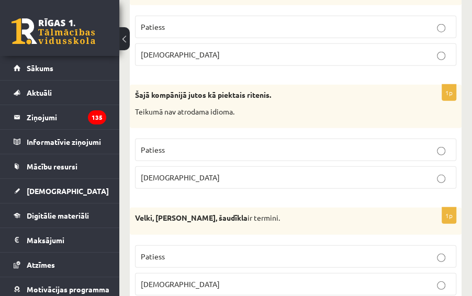
scroll to position [1381, 0]
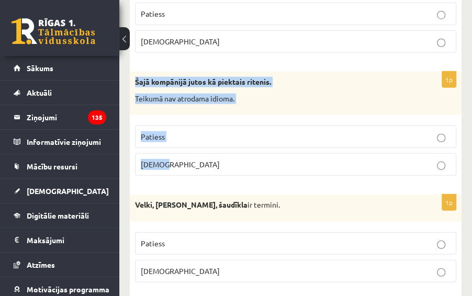
drag, startPoint x: 133, startPoint y: 74, endPoint x: 212, endPoint y: 158, distance: 115.0
click at [212, 158] on div "1p Šajā kompānijā jutos kā piektais ritenis. Teikumā nav atrodama idioma. Patie…" at bounding box center [296, 128] width 332 height 112
click at [227, 110] on div "1p Šajā kompānijā jutos kā piektais ritenis. Teikumā nav atrodama idioma. Patie…" at bounding box center [296, 128] width 332 height 112
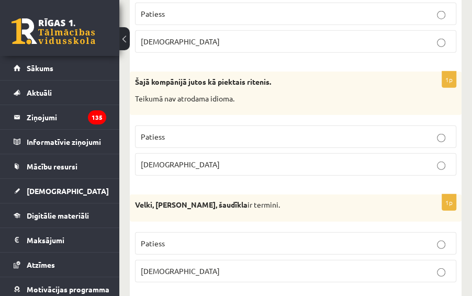
click at [252, 159] on p "Aplams" at bounding box center [296, 164] width 310 height 11
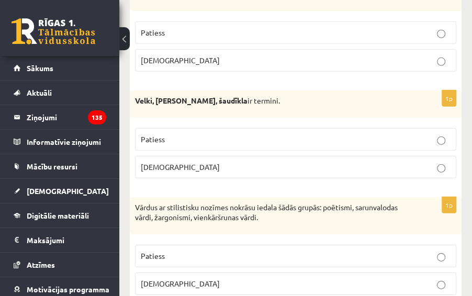
scroll to position [1506, 0]
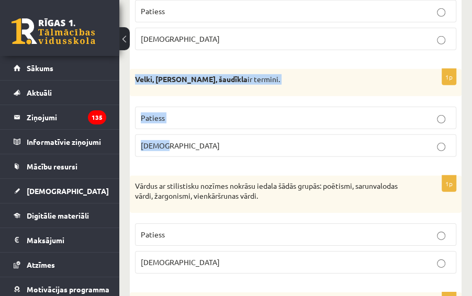
drag, startPoint x: 140, startPoint y: 75, endPoint x: 172, endPoint y: 139, distance: 71.1
click at [172, 139] on div "1p Velki, meti, šaudīkla ir termini. Patiess Aplams" at bounding box center [296, 117] width 332 height 96
click at [195, 86] on div "Velki, meti, šaudīkla ir termini." at bounding box center [296, 82] width 332 height 27
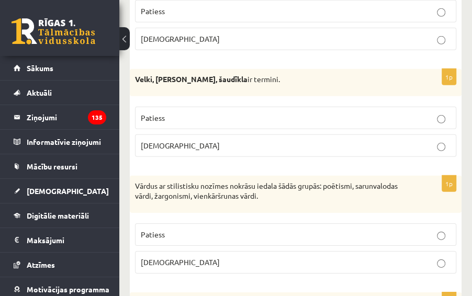
click at [209, 112] on p "Patiess" at bounding box center [296, 117] width 310 height 11
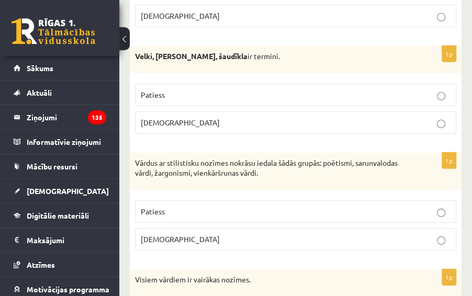
scroll to position [1548, 0]
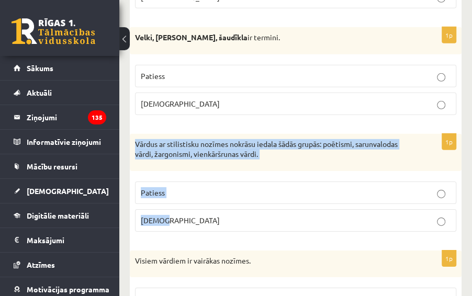
drag, startPoint x: 133, startPoint y: 131, endPoint x: 174, endPoint y: 203, distance: 83.4
click at [174, 203] on div "1p Vārdus ar stilistisku nozīmes nokrāsu iedala šādās grupās: poētismi, sarunva…" at bounding box center [296, 187] width 332 height 106
click at [191, 165] on div "1p Vārdus ar stilistisku nozīmes nokrāsu iedala šādās grupās: poētismi, sarunva…" at bounding box center [296, 187] width 332 height 106
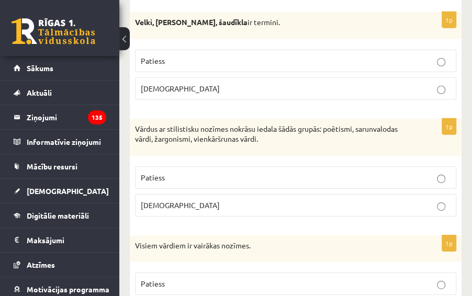
scroll to position [1590, 0]
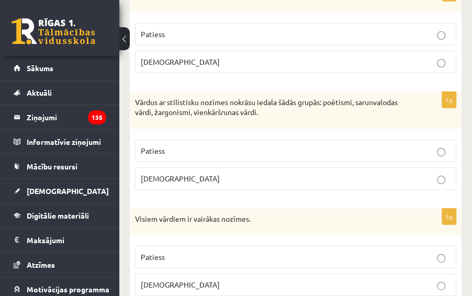
click at [220, 145] on p "Patiess" at bounding box center [296, 150] width 310 height 11
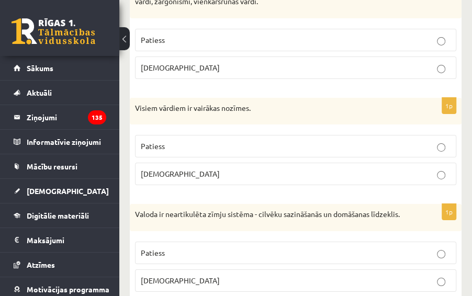
scroll to position [1715, 0]
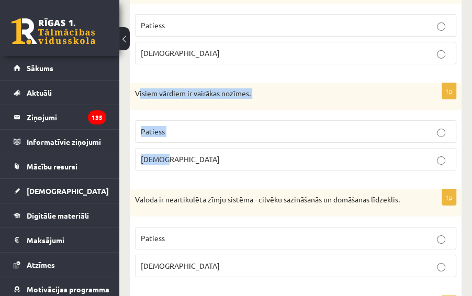
drag, startPoint x: 139, startPoint y: 83, endPoint x: 181, endPoint y: 148, distance: 77.2
click at [181, 148] on div "1p Visiem vārdiem ir vairākas nozīmes. Patiess Aplams" at bounding box center [296, 131] width 332 height 96
click at [203, 98] on div "Visiem vārdiem ir vairākas nozīmes." at bounding box center [296, 96] width 332 height 27
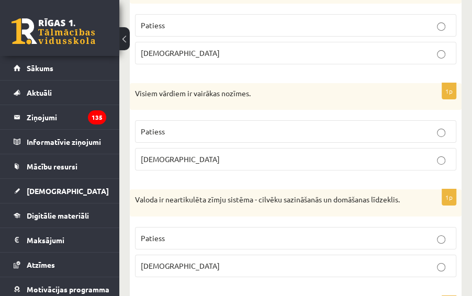
click at [224, 154] on p "Aplams" at bounding box center [296, 159] width 310 height 11
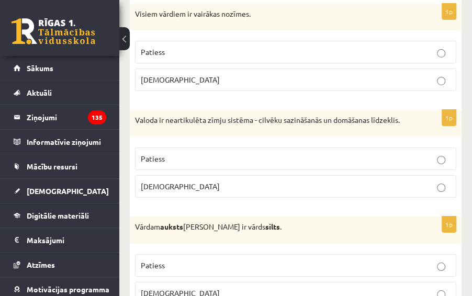
scroll to position [1799, 0]
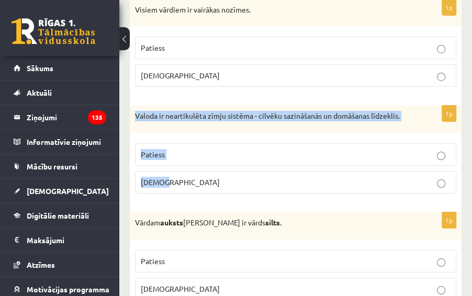
drag, startPoint x: 138, startPoint y: 105, endPoint x: 182, endPoint y: 169, distance: 78.3
click at [182, 169] on div "1p Valoda ir neartikulēta zīmju sistēma - cilvēku sazināšanās un domāšanas līdz…" at bounding box center [296, 154] width 332 height 96
click at [197, 126] on div "1p Valoda ir neartikulēta zīmju sistēma - cilvēku sazināšanās un domāšanas līdz…" at bounding box center [296, 154] width 332 height 96
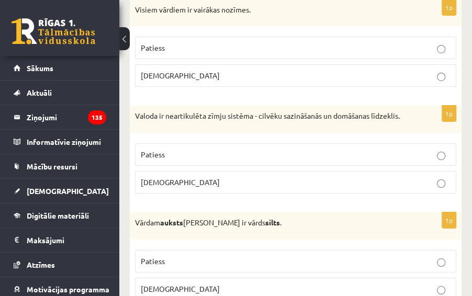
click at [367, 177] on p "Aplams" at bounding box center [296, 182] width 310 height 11
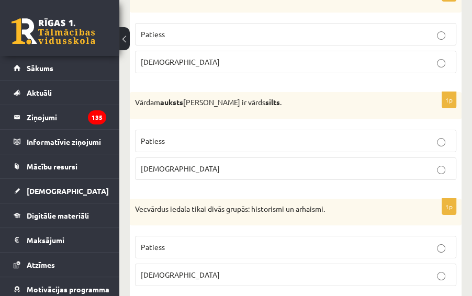
scroll to position [1924, 0]
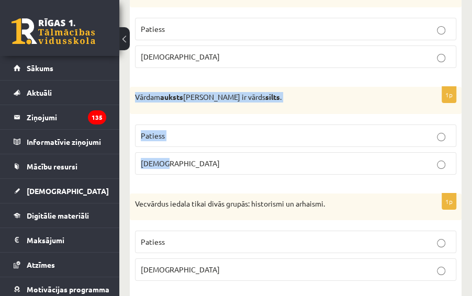
drag, startPoint x: 136, startPoint y: 87, endPoint x: 188, endPoint y: 158, distance: 87.7
click at [188, 158] on div "1p Vārdam auksts antonīms ir vārds silts . Patiess Aplams" at bounding box center [296, 135] width 332 height 96
click at [202, 104] on div "1p Vārdam auksts antonīms ir vārds silts . Patiess Aplams" at bounding box center [296, 135] width 332 height 96
click at [202, 105] on div "1p Vārdam auksts antonīms ir vārds silts . Patiess Aplams" at bounding box center [296, 135] width 332 height 96
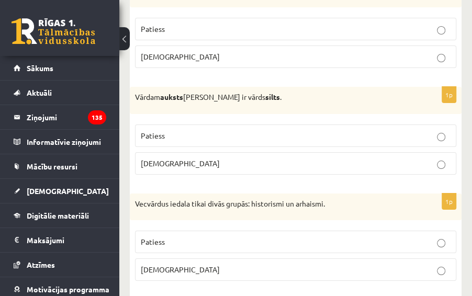
click at [234, 130] on p "Patiess" at bounding box center [296, 135] width 310 height 11
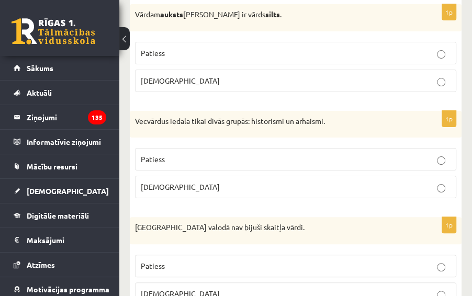
scroll to position [2008, 0]
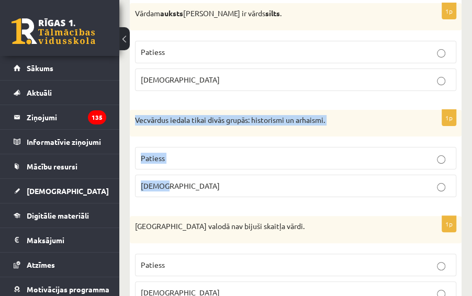
drag, startPoint x: 136, startPoint y: 112, endPoint x: 188, endPoint y: 180, distance: 85.0
click at [188, 180] on div "1p Vecvārdus iedala tikai divās grupās: historismi un arhaismi. Patiess Aplams" at bounding box center [296, 158] width 332 height 96
click at [209, 126] on div "1p Vecvārdus iedala tikai divās grupās: historismi un arhaismi. Patiess Aplams" at bounding box center [296, 158] width 332 height 96
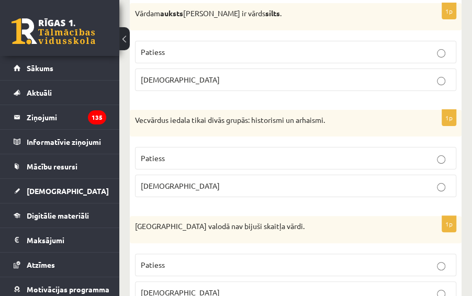
click at [375, 153] on p "Patiess" at bounding box center [296, 158] width 310 height 11
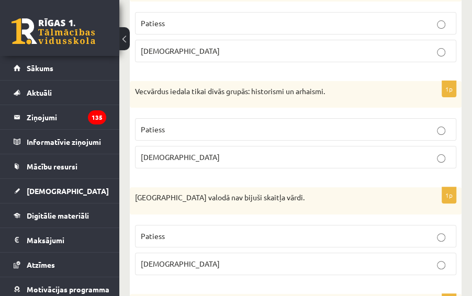
scroll to position [2092, 0]
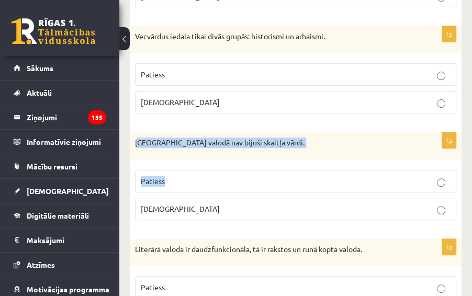
drag, startPoint x: 144, startPoint y: 134, endPoint x: 190, endPoint y: 177, distance: 63.3
click at [190, 177] on div "1p Pirmatnējā valodā nav bijuši skaitļa vārdi. Patiess Aplams" at bounding box center [296, 180] width 332 height 96
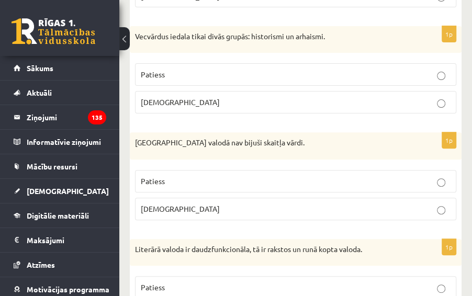
drag, startPoint x: 190, startPoint y: 177, endPoint x: 132, endPoint y: 135, distance: 71.7
click at [132, 135] on div "Pirmatnējā valodā nav bijuši skaitļa vārdi." at bounding box center [296, 145] width 332 height 27
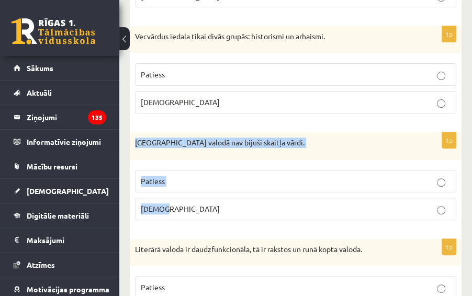
drag, startPoint x: 134, startPoint y: 132, endPoint x: 177, endPoint y: 191, distance: 73.4
click at [177, 191] on div "1p Pirmatnējā valodā nav bijuši skaitļa vārdi. Patiess Aplams" at bounding box center [296, 180] width 332 height 96
click at [200, 141] on div "Pirmatnējā valodā nav bijuši skaitļa vārdi." at bounding box center [296, 145] width 332 height 27
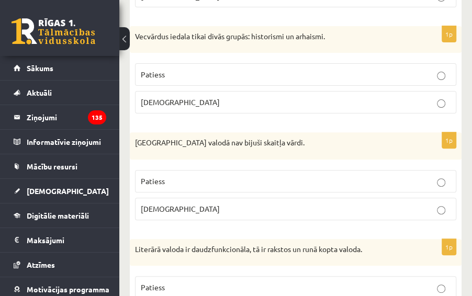
click at [271, 176] on p "Patiess" at bounding box center [296, 181] width 310 height 11
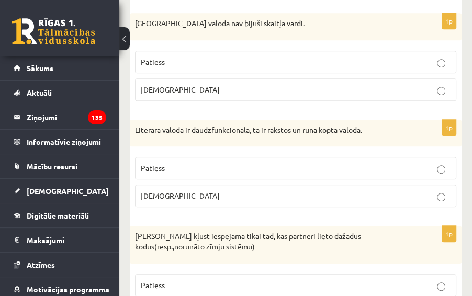
scroll to position [2217, 0]
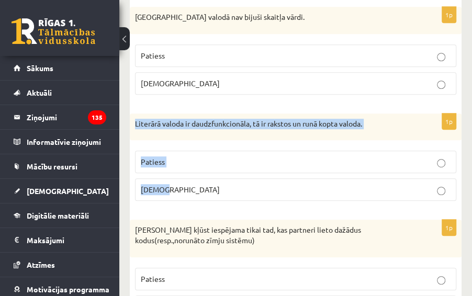
drag, startPoint x: 132, startPoint y: 110, endPoint x: 186, endPoint y: 169, distance: 80.0
click at [186, 169] on div "1p Literārā valoda ir daudzfunkcionāla, tā ir rakstos un runā kopta valoda. Pat…" at bounding box center [296, 161] width 332 height 96
click at [268, 151] on label "Patiess" at bounding box center [295, 162] width 321 height 22
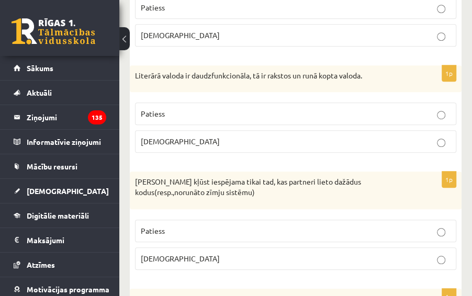
scroll to position [2343, 0]
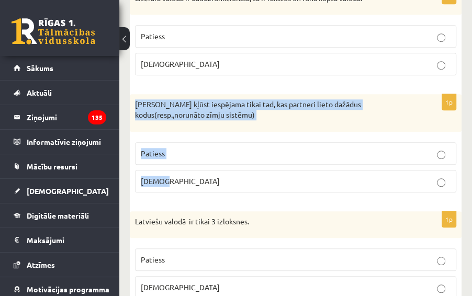
drag, startPoint x: 132, startPoint y: 86, endPoint x: 165, endPoint y: 163, distance: 83.4
click at [165, 163] on div "1p Saziņa kļūst iespējama tikai tad, kas partneri lieto dažādus kodus(resp.,nor…" at bounding box center [296, 147] width 332 height 106
click at [180, 114] on div "Saziņa kļūst iespējama tikai tad, kas partneri lieto dažādus kodus(resp.,norunā…" at bounding box center [296, 112] width 332 height 37
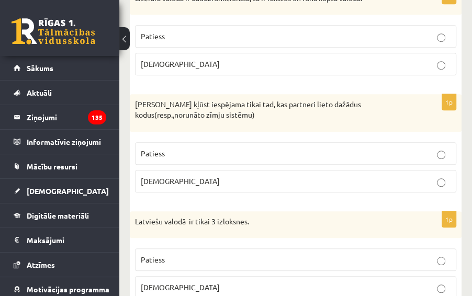
click at [338, 176] on p "Aplams" at bounding box center [296, 181] width 310 height 11
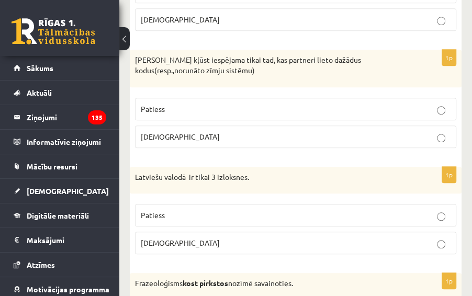
scroll to position [2426, 0]
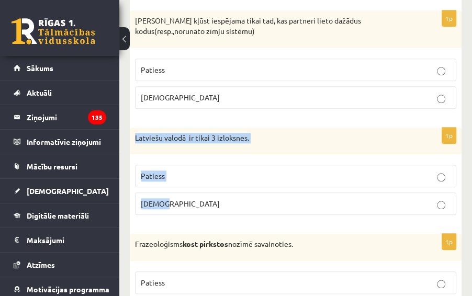
drag, startPoint x: 135, startPoint y: 123, endPoint x: 180, endPoint y: 183, distance: 74.4
click at [180, 183] on div "1p Latviešu valodā ir tikai 3 izloksnes. Patiess Aplams" at bounding box center [296, 176] width 332 height 96
click at [199, 140] on div "1p Latviešu valodā ir tikai 3 izloksnes. Patiess Aplams" at bounding box center [296, 176] width 332 height 96
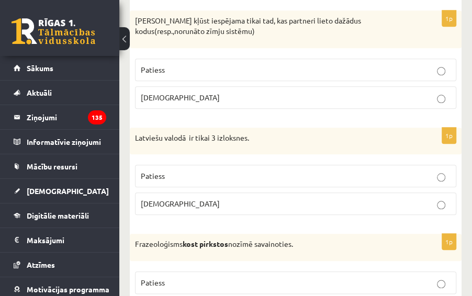
click at [344, 170] on p "Patiess" at bounding box center [296, 175] width 310 height 11
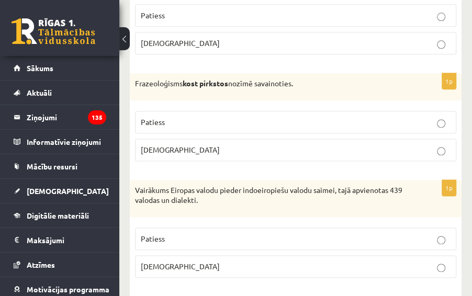
scroll to position [2594, 0]
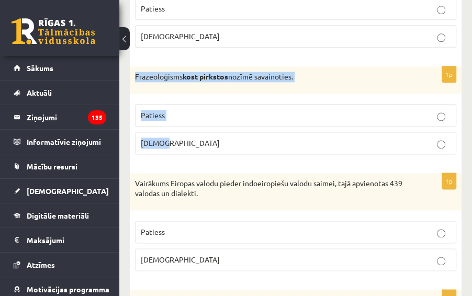
drag, startPoint x: 133, startPoint y: 58, endPoint x: 183, endPoint y: 130, distance: 87.9
click at [183, 130] on div "1p Frazeoloģisms kost pirkstos nozīmē savainoties. Patiess Aplams" at bounding box center [296, 114] width 332 height 96
click at [210, 69] on div "Frazeoloģisms kost pirkstos nozīmē savainoties." at bounding box center [296, 79] width 332 height 27
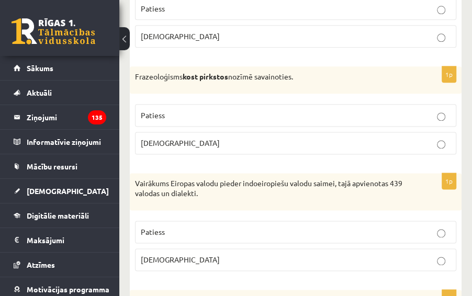
click at [259, 138] on p "Aplams" at bounding box center [296, 143] width 310 height 11
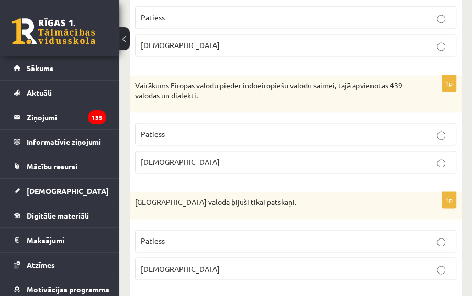
scroll to position [2677, 0]
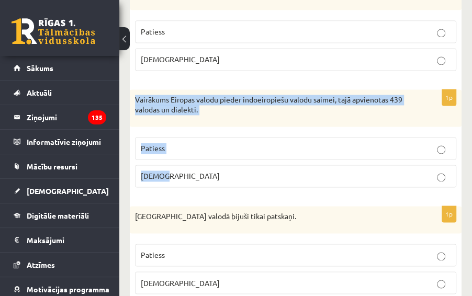
drag, startPoint x: 135, startPoint y: 86, endPoint x: 185, endPoint y: 164, distance: 92.1
click at [185, 164] on div "1p Vairākums Eiropas valodu pieder indoeiropiešu valodu saimei, tajā apvienotas…" at bounding box center [296, 142] width 332 height 106
click at [216, 100] on div "Vairākums Eiropas valodu pieder indoeiropiešu valodu saimei, tajā apvienotas 43…" at bounding box center [296, 107] width 332 height 37
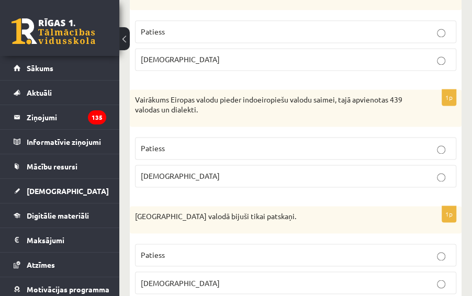
click at [308, 170] on p "Aplams" at bounding box center [296, 175] width 310 height 11
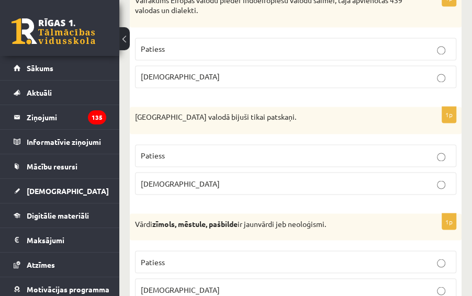
scroll to position [2803, 0]
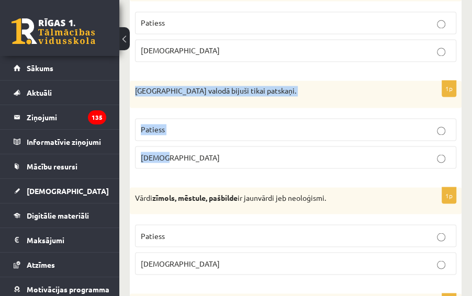
drag, startPoint x: 135, startPoint y: 72, endPoint x: 184, endPoint y: 135, distance: 79.8
click at [184, 135] on div "1p Pirmatnējā valodā bijuši tikai patskaņi. Patiess Aplams" at bounding box center [296, 129] width 332 height 96
click at [207, 92] on div "1p Pirmatnējā valodā bijuši tikai patskaņi. Patiess Aplams" at bounding box center [296, 129] width 332 height 96
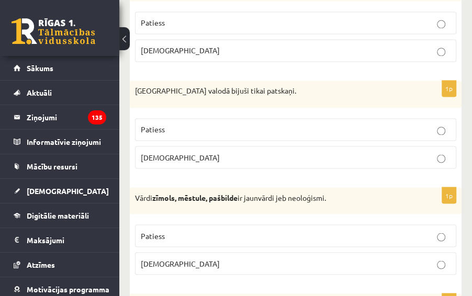
click at [244, 152] on p "Aplams" at bounding box center [296, 157] width 310 height 11
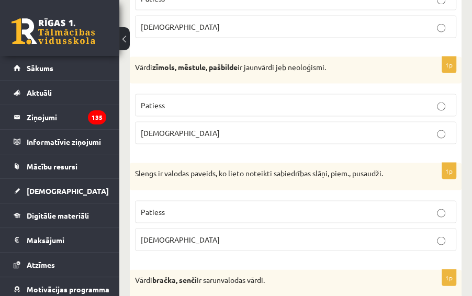
scroll to position [2887, 0]
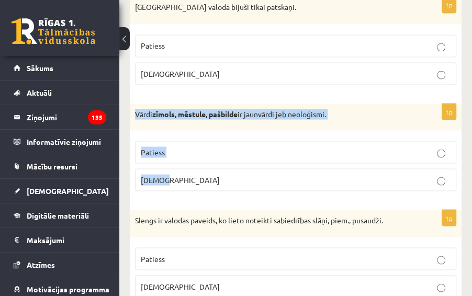
drag, startPoint x: 135, startPoint y: 94, endPoint x: 182, endPoint y: 163, distance: 83.5
click at [182, 163] on div "1p Vārdi zīmols, mēstule, pašbilde ir jaunvārdi jeb neoloģismi. Patiess Aplams" at bounding box center [296, 152] width 332 height 96
click at [240, 110] on div "Vārdi zīmols, mēstule, pašbilde ir jaunvārdi jeb neoloģismi." at bounding box center [296, 117] width 332 height 27
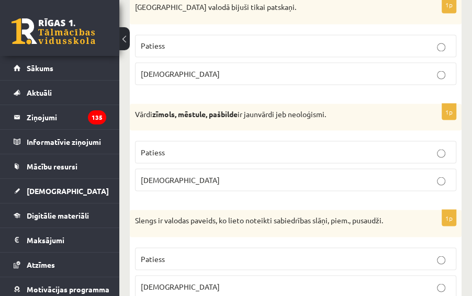
click at [252, 146] on p "Patiess" at bounding box center [296, 151] width 310 height 11
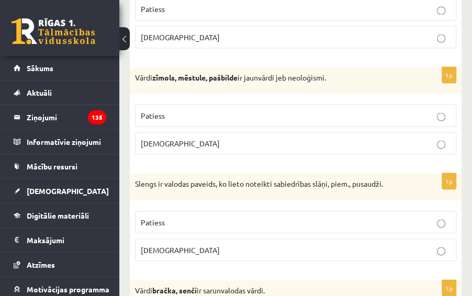
scroll to position [3012, 0]
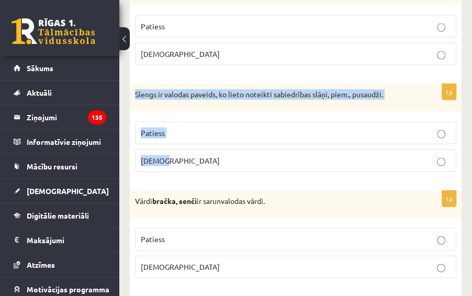
drag, startPoint x: 135, startPoint y: 77, endPoint x: 184, endPoint y: 139, distance: 78.6
click at [184, 139] on div "1p Slengs ir valodas paveids, ko lieto noteikti sabiedrības slāņi, piem., pusau…" at bounding box center [296, 132] width 332 height 96
click at [206, 87] on div "Slengs ir valodas paveids, ko lieto noteikti sabiedrības slāņi, piem., pusaudži." at bounding box center [296, 97] width 332 height 27
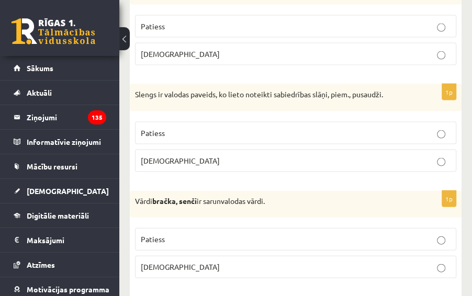
click at [222, 128] on p "Patiess" at bounding box center [296, 133] width 310 height 11
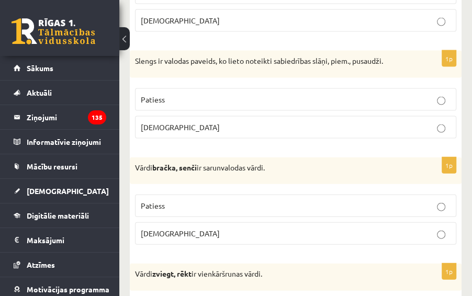
scroll to position [3096, 0]
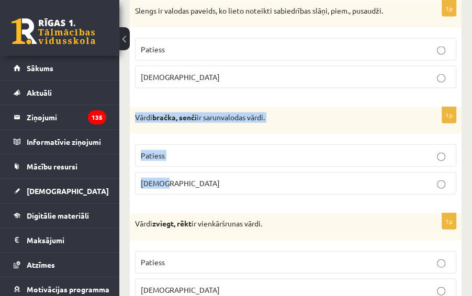
drag, startPoint x: 134, startPoint y: 96, endPoint x: 208, endPoint y: 165, distance: 101.7
click at [208, 165] on div "1p Vārdi bračka, senči ir sarunvalodas vārdi. Patiess Aplams" at bounding box center [296, 155] width 332 height 96
click at [229, 107] on div "Vārdi bračka, senči ir sarunvalodas vārdi." at bounding box center [296, 120] width 332 height 27
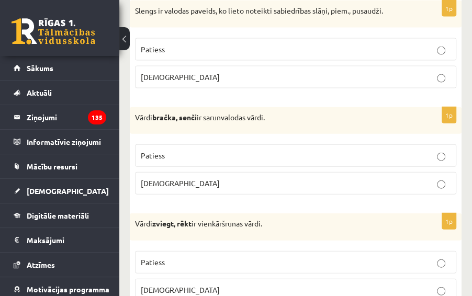
click at [406, 150] on p "Patiess" at bounding box center [296, 155] width 310 height 11
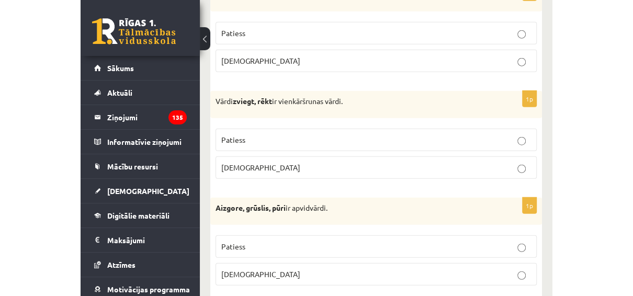
scroll to position [3219, 0]
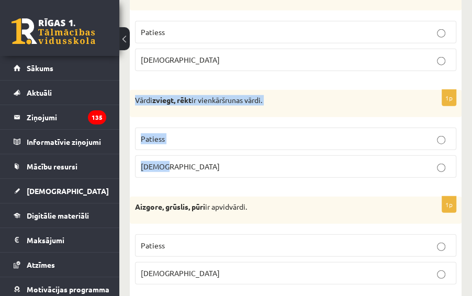
drag, startPoint x: 149, startPoint y: 84, endPoint x: 180, endPoint y: 142, distance: 65.8
click at [180, 142] on div "1p Vārdi zviegt, rēkt ir vienkāršrunas vārdi. Patiess Aplams" at bounding box center [296, 138] width 332 height 96
click at [201, 97] on div "1p Vārdi zviegt, rēkt ir vienkāršrunas vārdi. Patiess Aplams" at bounding box center [296, 138] width 332 height 96
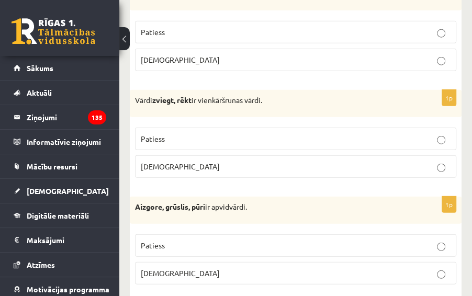
click at [340, 133] on p "Patiess" at bounding box center [296, 138] width 310 height 11
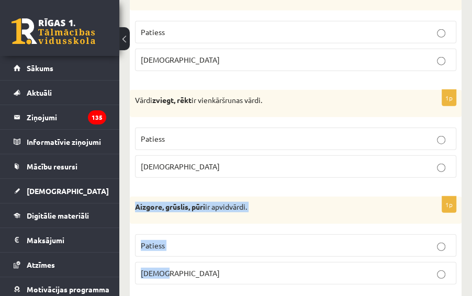
drag, startPoint x: 128, startPoint y: 188, endPoint x: 197, endPoint y: 248, distance: 91.2
click at [220, 199] on div "Aizgore, grūslis, pūri ir apvidvārdi." at bounding box center [296, 210] width 332 height 27
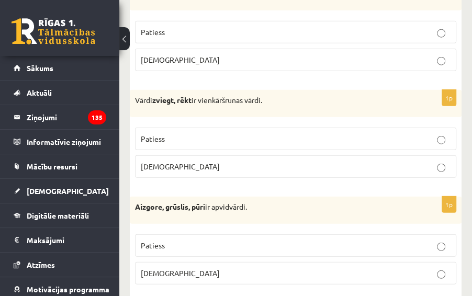
click at [352, 240] on p "Patiess" at bounding box center [296, 245] width 310 height 11
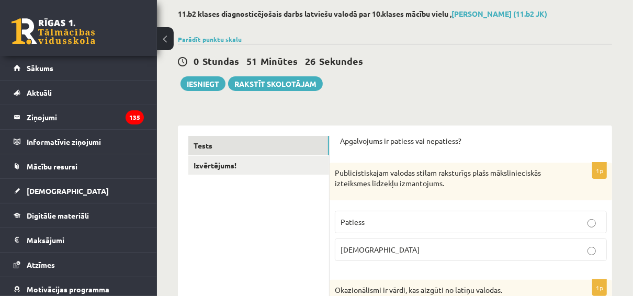
scroll to position [0, 0]
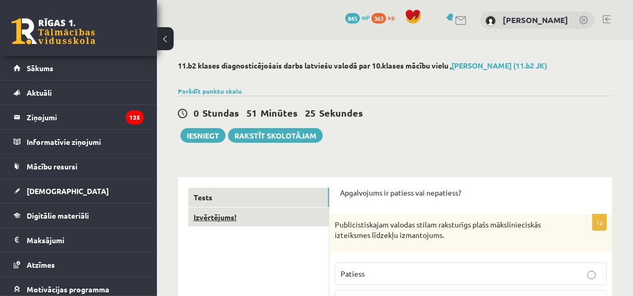
click at [257, 220] on link "Izvērtējums!" at bounding box center [258, 217] width 141 height 19
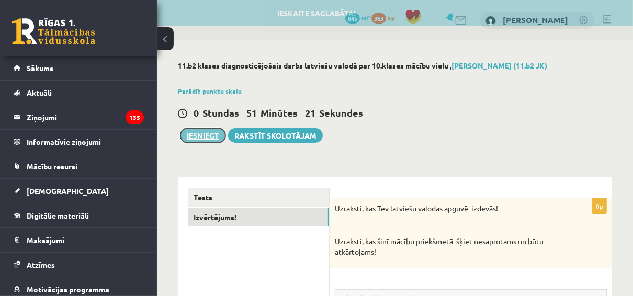
click at [207, 133] on button "Iesniegt" at bounding box center [202, 135] width 45 height 15
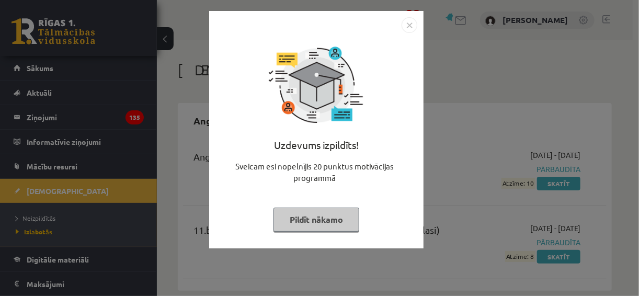
click at [407, 24] on img "Close" at bounding box center [410, 25] width 16 height 16
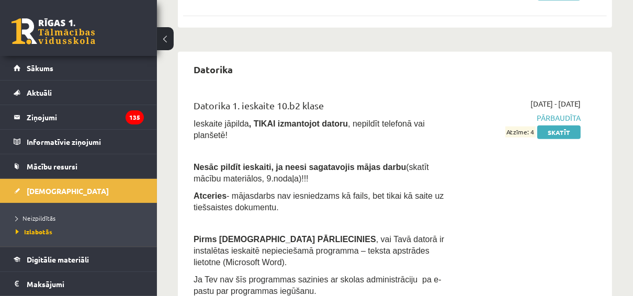
scroll to position [879, 0]
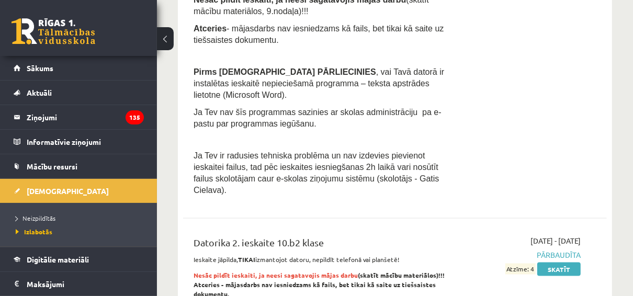
click at [42, 212] on li "Neizpildītās" at bounding box center [81, 218] width 131 height 14
click at [55, 215] on span "Neizpildītās" at bounding box center [38, 218] width 45 height 8
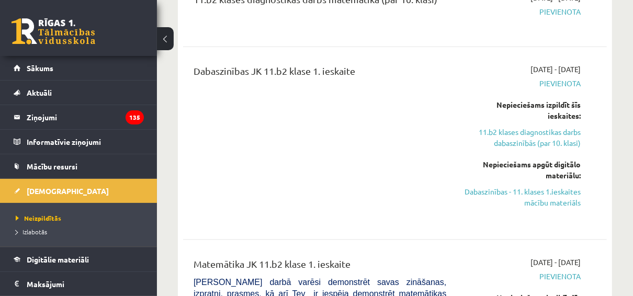
scroll to position [879, 0]
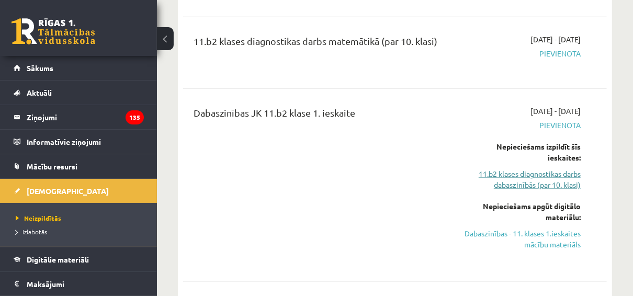
click at [534, 168] on link "11.b2 klases diagnostikas darbs dabaszinībās (par 10. klasi)" at bounding box center [521, 179] width 119 height 22
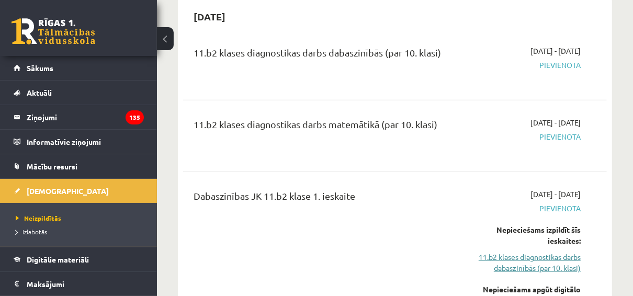
click at [534, 252] on link "11.b2 klases diagnostikas darbs dabaszinībās (par 10. klasi)" at bounding box center [521, 263] width 119 height 22
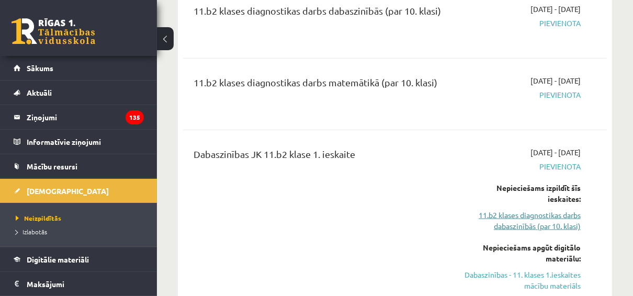
click at [526, 210] on link "11.b2 klases diagnostikas darbs dabaszinībās (par 10. klasi)" at bounding box center [521, 221] width 119 height 22
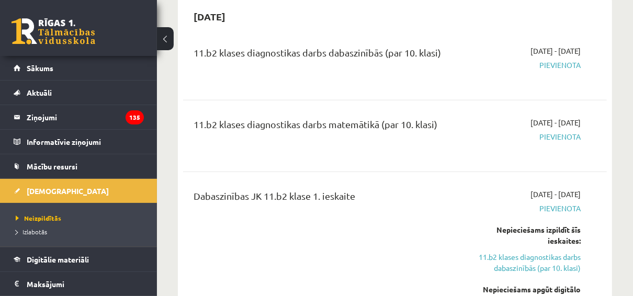
scroll to position [921, 0]
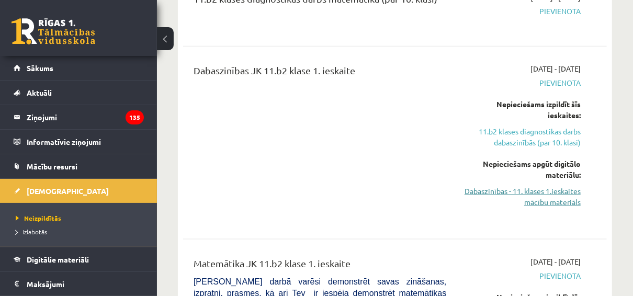
click at [534, 186] on link "Dabaszinības - 11. klases 1.ieskaites mācību materiāls" at bounding box center [521, 197] width 119 height 22
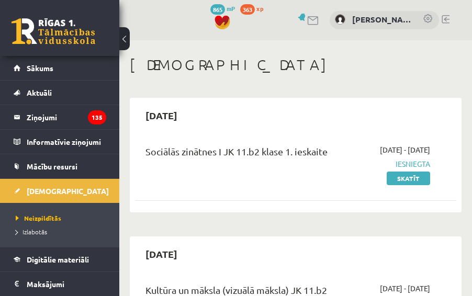
scroll to position [870, 0]
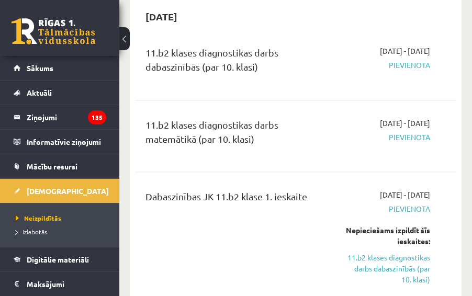
drag, startPoint x: 0, startPoint y: 0, endPoint x: 189, endPoint y: 242, distance: 306.6
click at [189, 242] on div "Dabaszinības JK 11.b2 klase 1. ieskaite" at bounding box center [238, 279] width 200 height 181
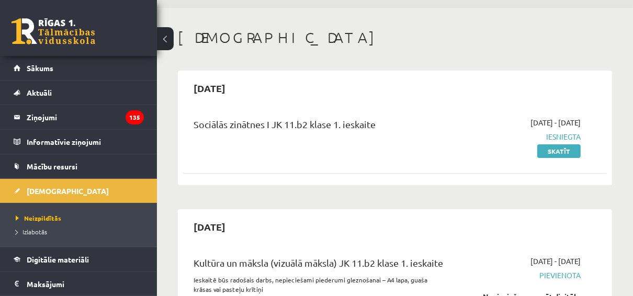
scroll to position [0, 0]
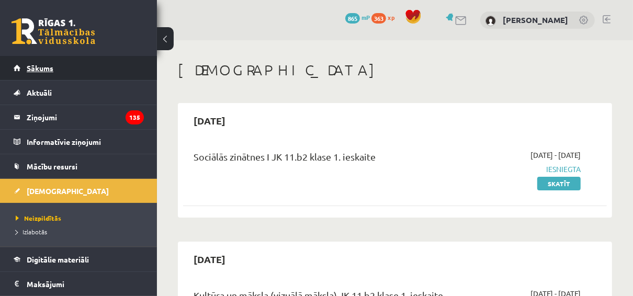
click at [63, 65] on link "Sākums" at bounding box center [79, 68] width 130 height 24
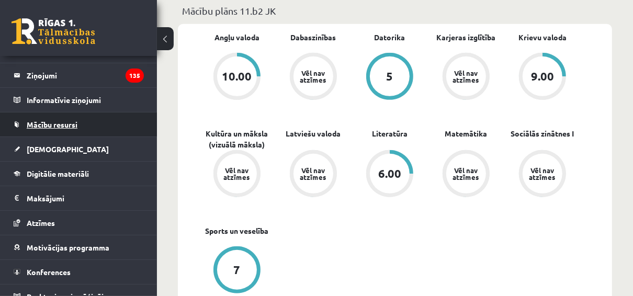
scroll to position [52, 0]
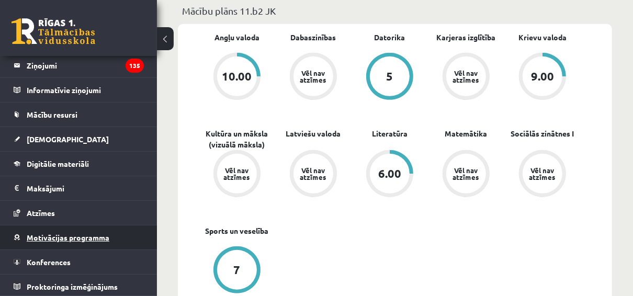
click at [51, 230] on link "Motivācijas programma" at bounding box center [79, 237] width 130 height 24
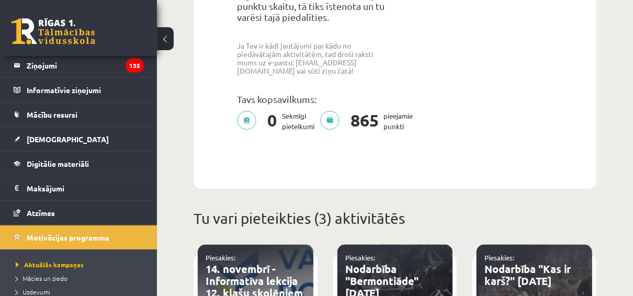
scroll to position [335, 0]
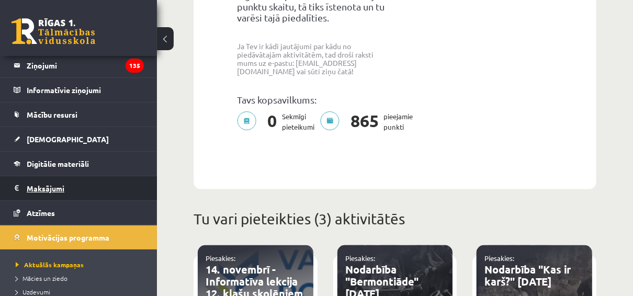
click at [61, 193] on legend "Maksājumi 0" at bounding box center [85, 188] width 117 height 24
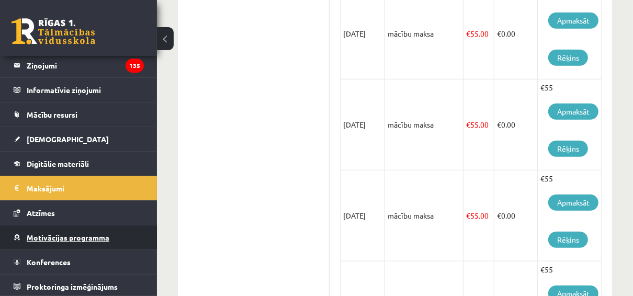
scroll to position [669, 0]
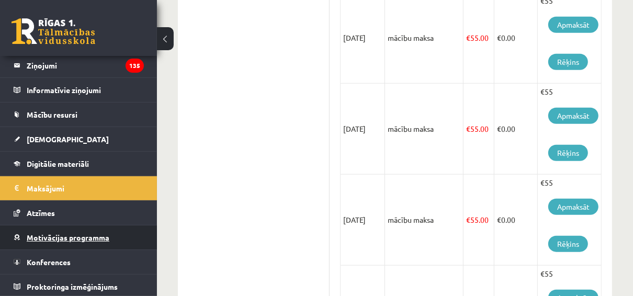
click at [63, 237] on span "Motivācijas programma" at bounding box center [68, 237] width 83 height 9
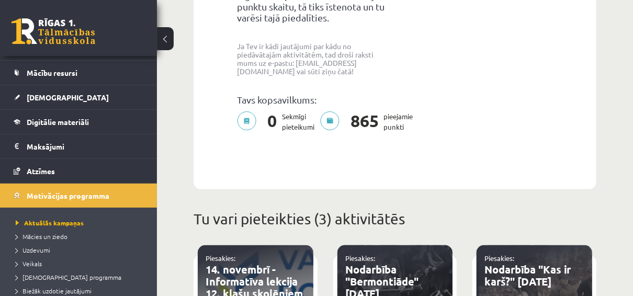
scroll to position [135, 0]
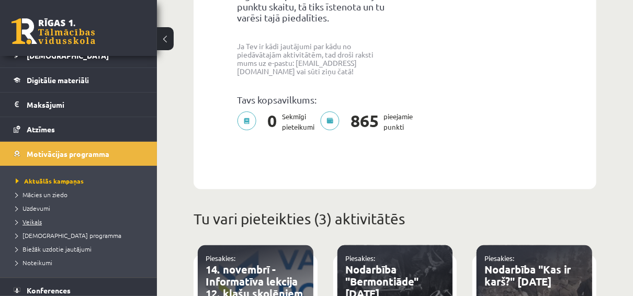
click at [35, 222] on span "Veikals" at bounding box center [29, 222] width 26 height 8
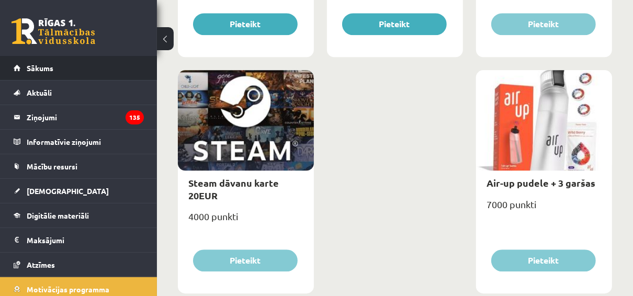
click at [12, 69] on li "Sākums" at bounding box center [78, 68] width 157 height 25
click at [29, 69] on span "Sākums" at bounding box center [40, 67] width 27 height 9
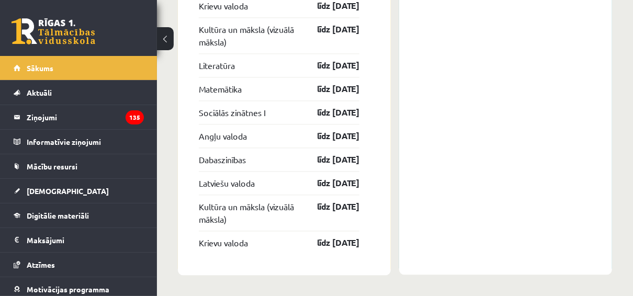
scroll to position [1511, 0]
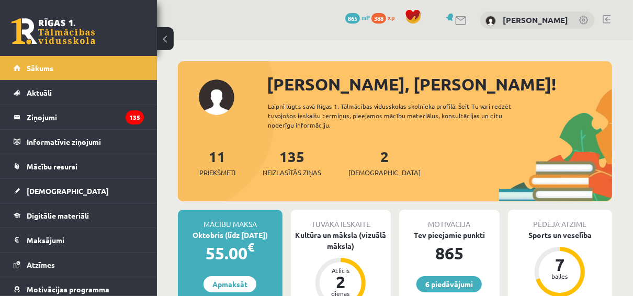
click at [602, 21] on link at bounding box center [606, 19] width 8 height 8
